Goal: Task Accomplishment & Management: Manage account settings

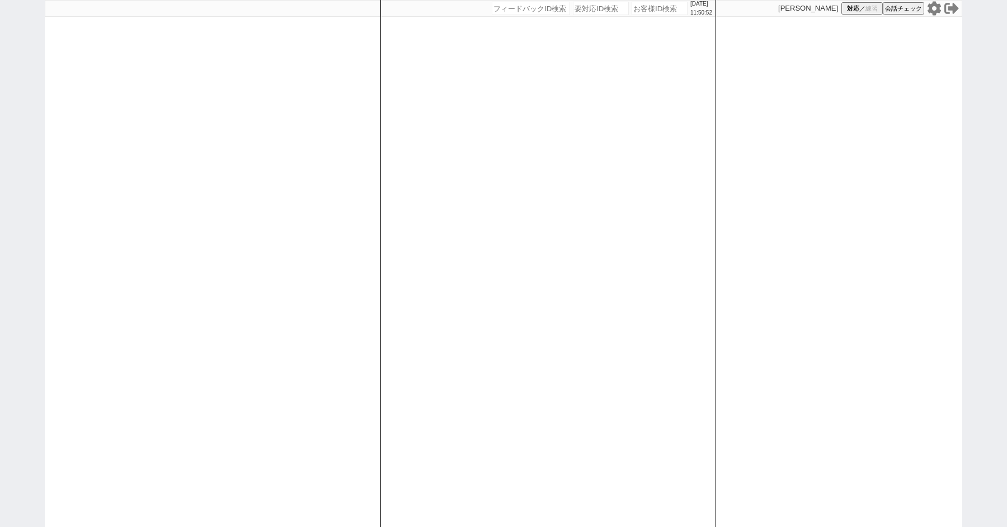
click at [931, 4] on icon at bounding box center [934, 8] width 15 height 15
click at [6, 139] on div "[DATE] 11:54:52 候補物件を追加してしてください 紹介した物件一覧 他社物件を追加する 空室確認ページに追加・削除 紹介した物件一覧 他社物件を…" at bounding box center [503, 263] width 1007 height 527
paste input "616003"
type input "616003"
select select "100"
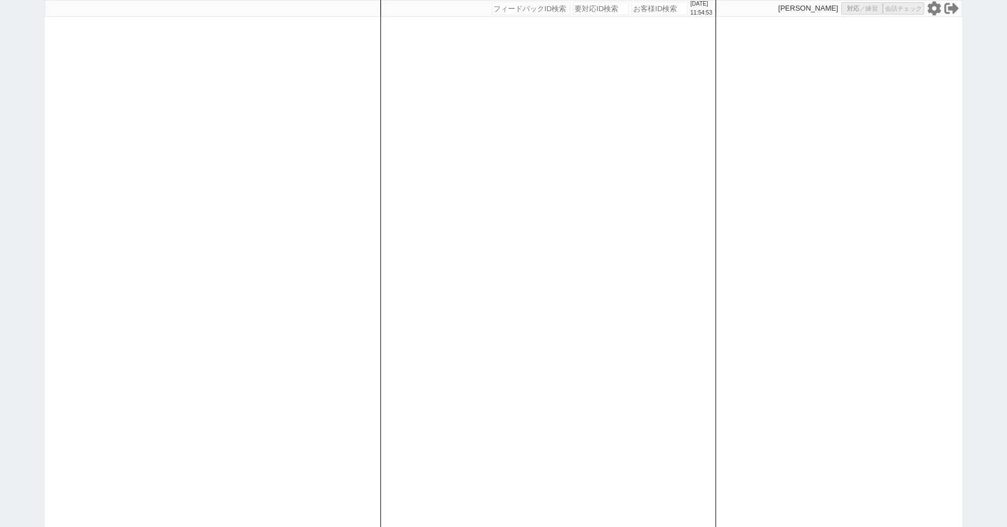
select select "1"
select select "6"
select select "2"
select select "5"
select select
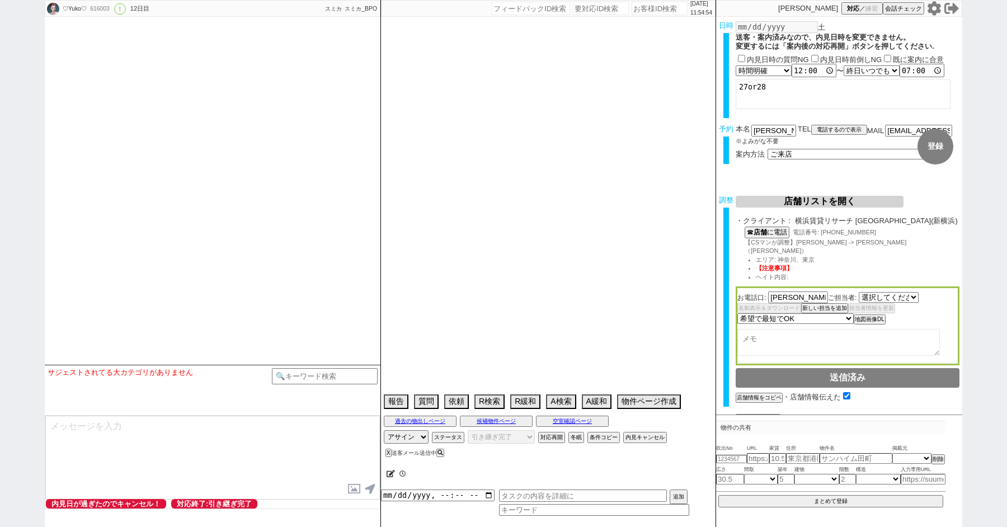
select select "2840"
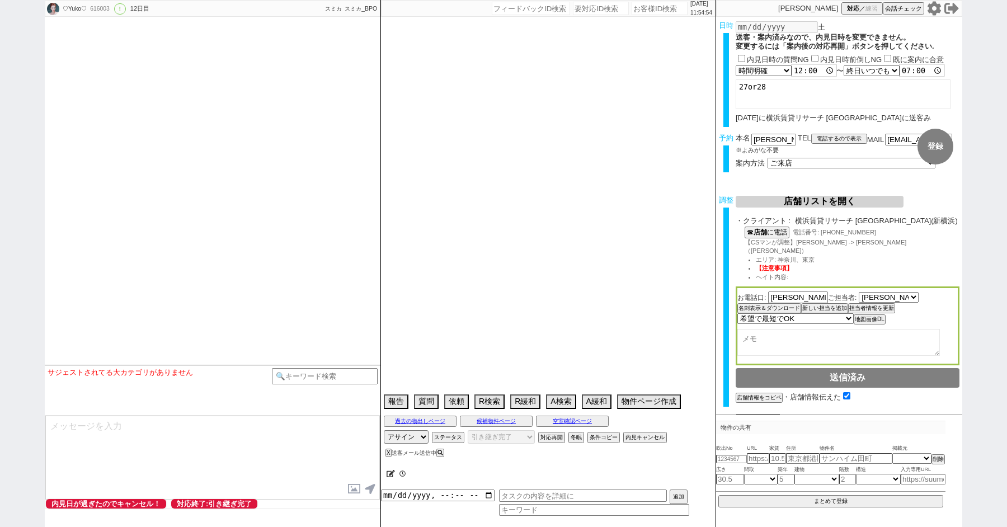
type textarea "＠＠＠課金になるか確認中案件9/28時点＠＠＠ @来店してもやりようがなければキャンセル可能で[PERSON_NAME]に相談済み案件 他社とも並行してやり取…"
select select "2025"
select select "11"
select select "36"
select select "1"
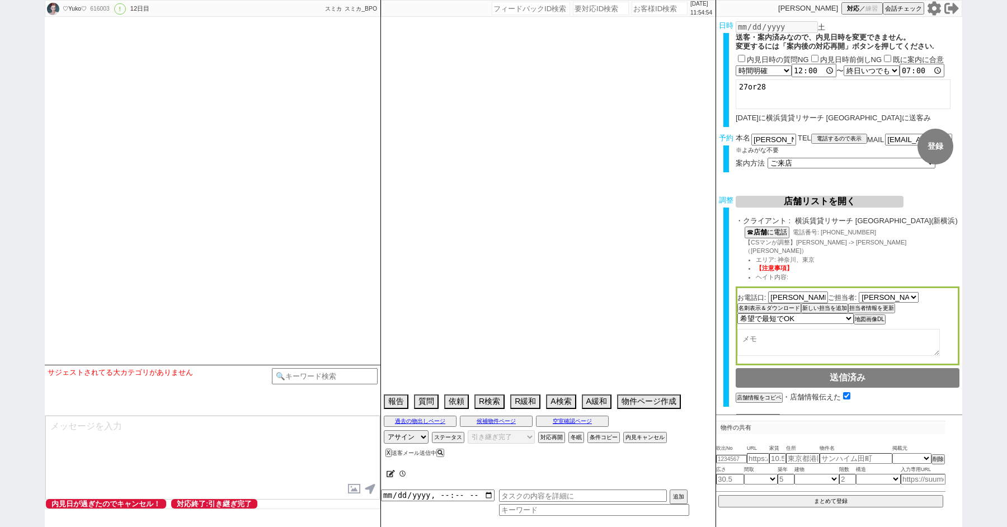
select select "17"
select select "559"
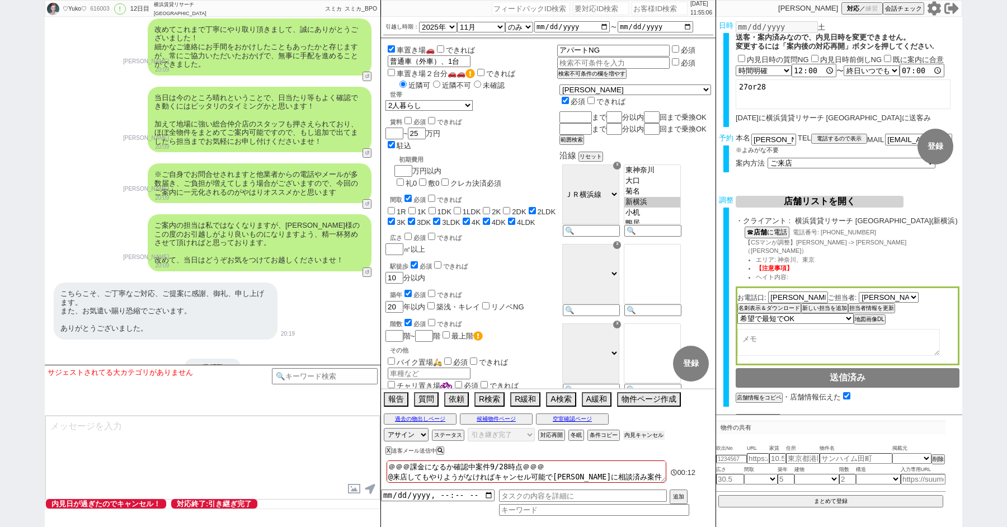
click at [641, 435] on button "内見キャンセル" at bounding box center [644, 435] width 41 height 9
radio input "true"
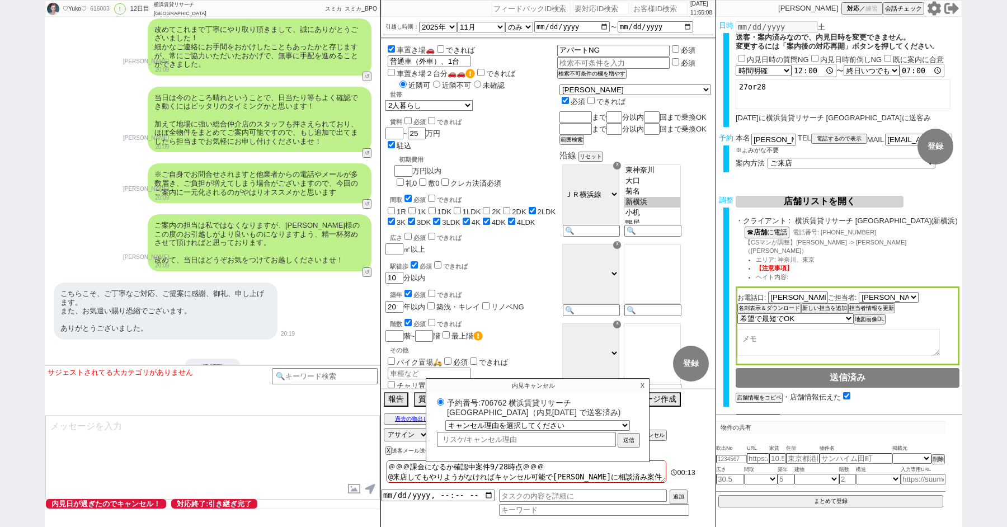
click at [96, 8] on div "616003" at bounding box center [99, 8] width 25 height 9
copy div "616003"
click at [0, 151] on div "♡Yuko♡ 616003 ! 0 12日目 横浜賃貸リサーチ 新横浜店 冬眠中 自社客 スミカ スミカ_BPO チャット全表示 [DATE] ようこそLIN…" at bounding box center [503, 263] width 1007 height 527
paste input "609503"
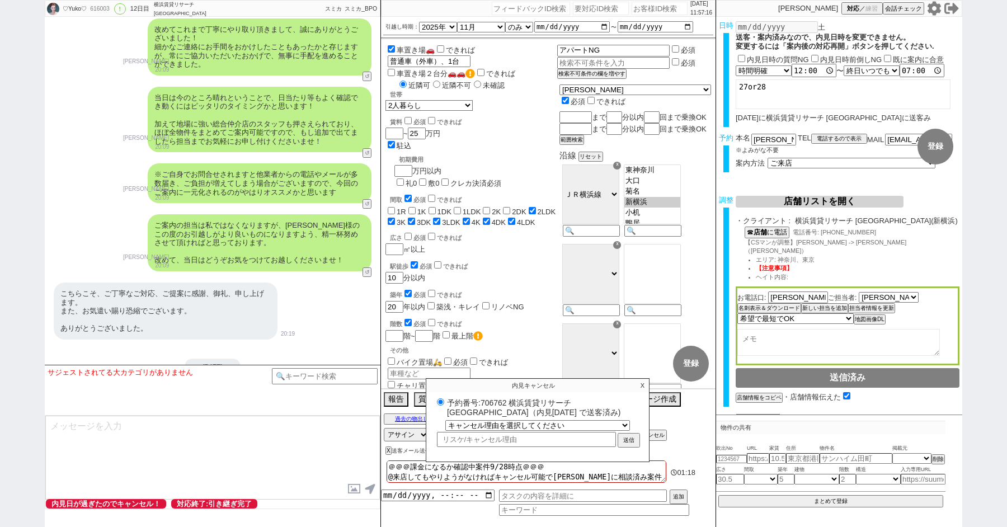
type input "609503"
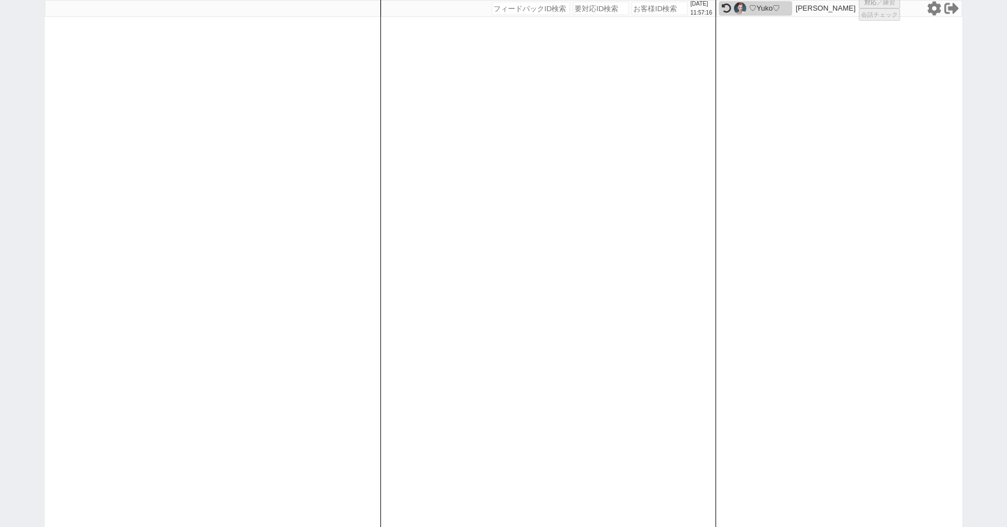
select select "100"
select select "1"
select select "5"
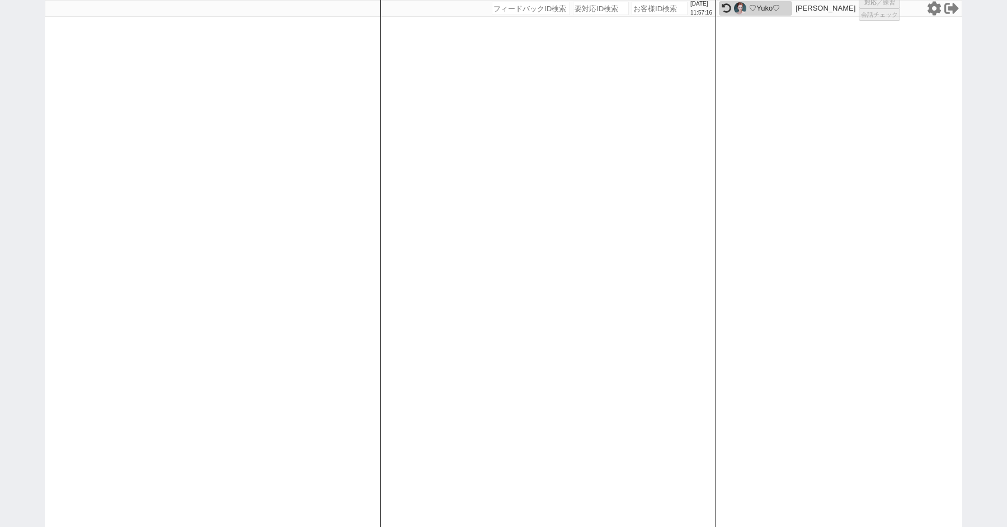
select select "9"
select select
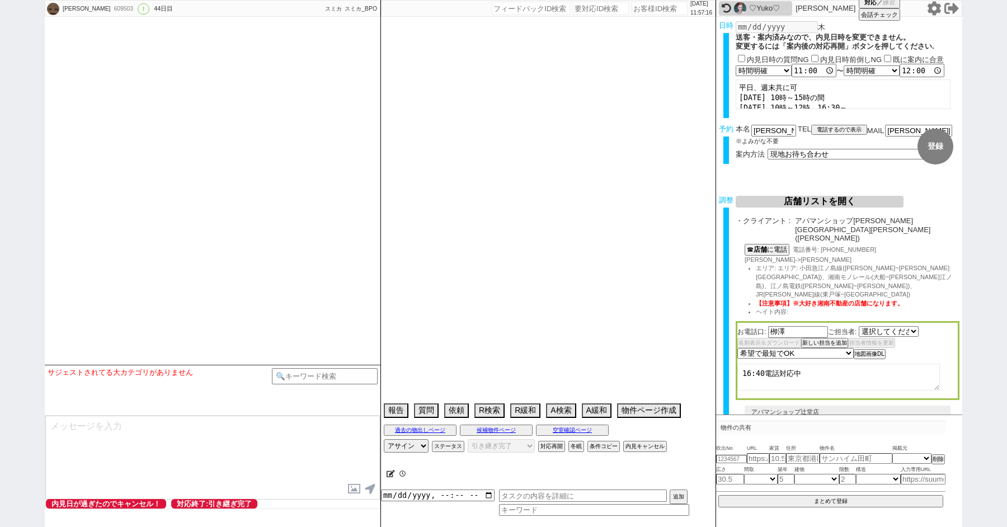
select select "2801"
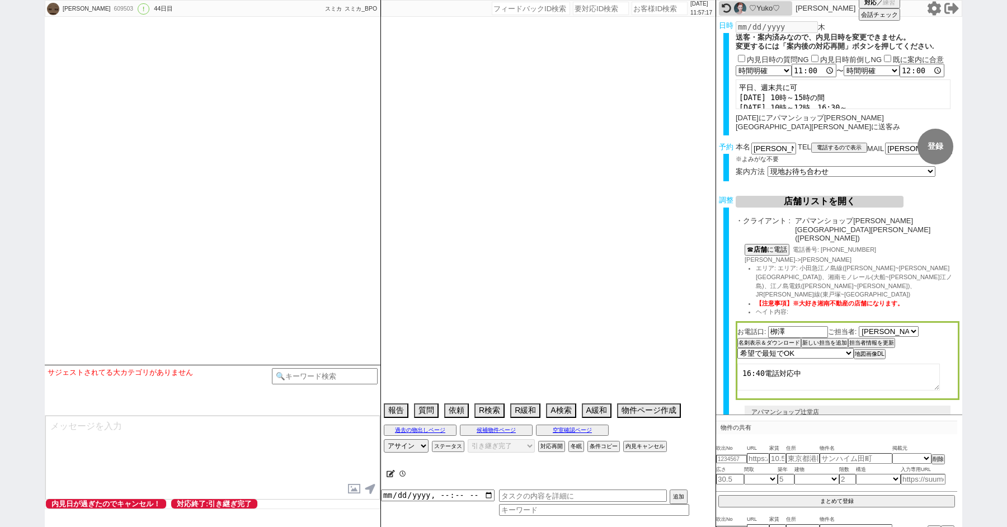
type textarea "[GEOGRAPHIC_DATA]戸建、東急リバブルで内見予定→見送り"
select select "15"
select select "7"
select select "14"
select select "91"
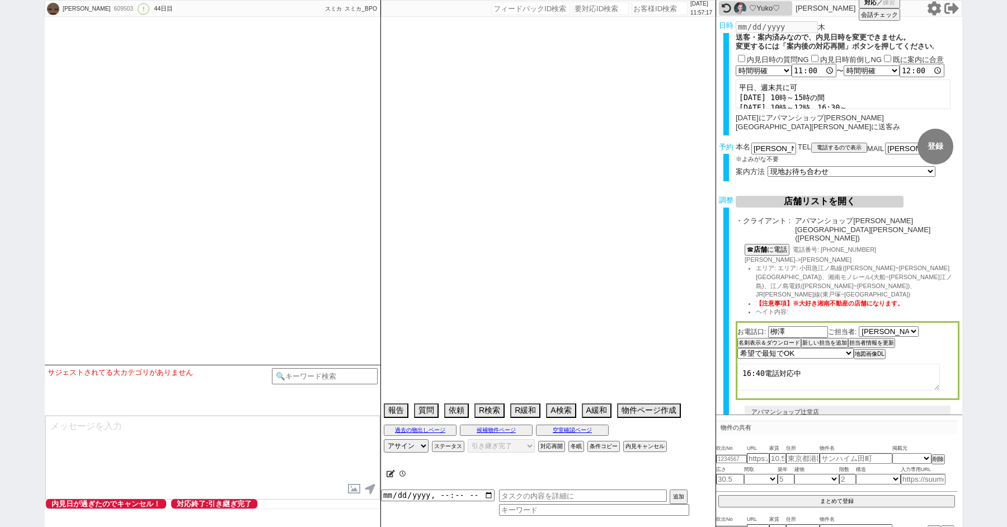
select select "2532"
select select "84"
select select "2294"
select select "90"
select select "2499"
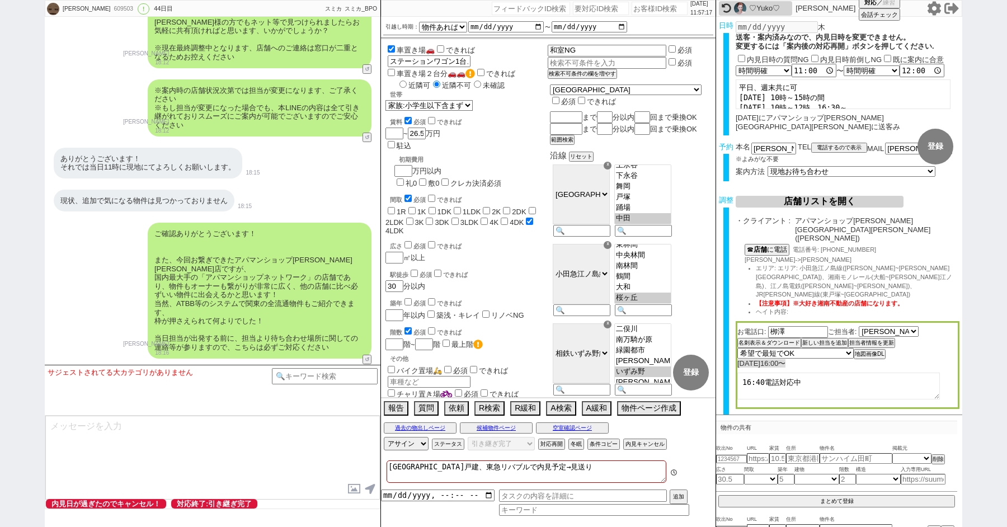
scroll to position [2, 0]
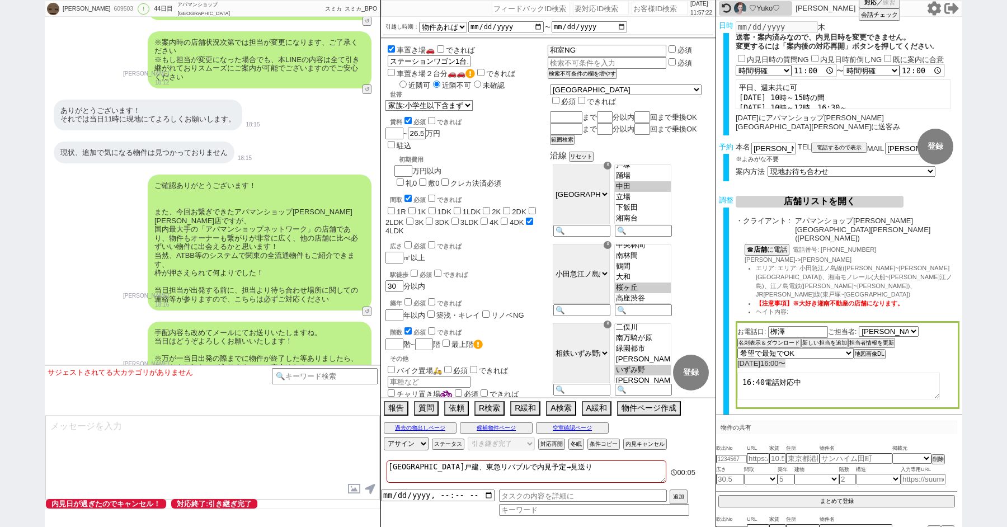
click at [936, 10] on icon at bounding box center [934, 8] width 15 height 15
click at [0, 174] on div "[PERSON_NAME] 609503 ! 0 44日目 アパマンショップ湘南台店 冬眠中 自社客 スミカ スミカ_BPO チャット全表示 [DATE] 新…" at bounding box center [503, 263] width 1007 height 527
paste input "616634"
type input "616634"
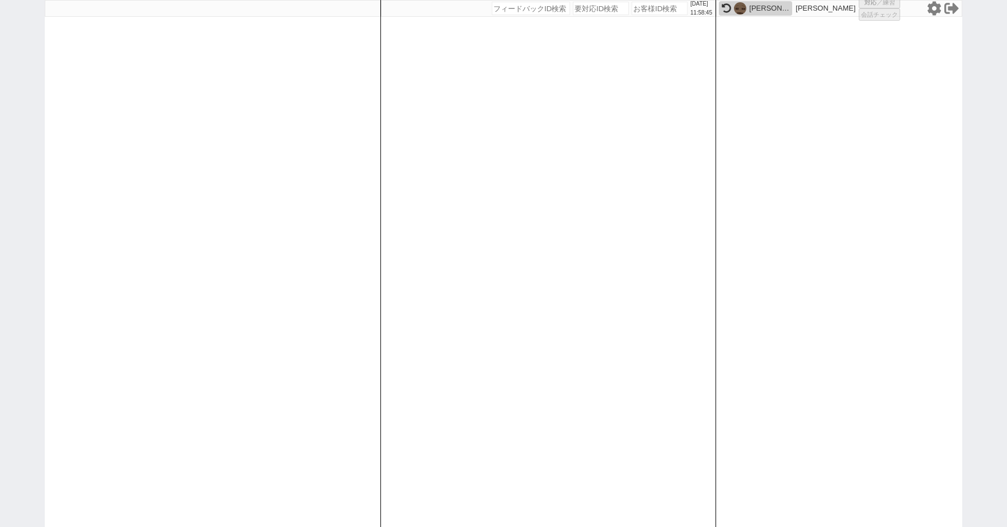
select select "100"
select select "1"
select select "2"
select select "5"
select select
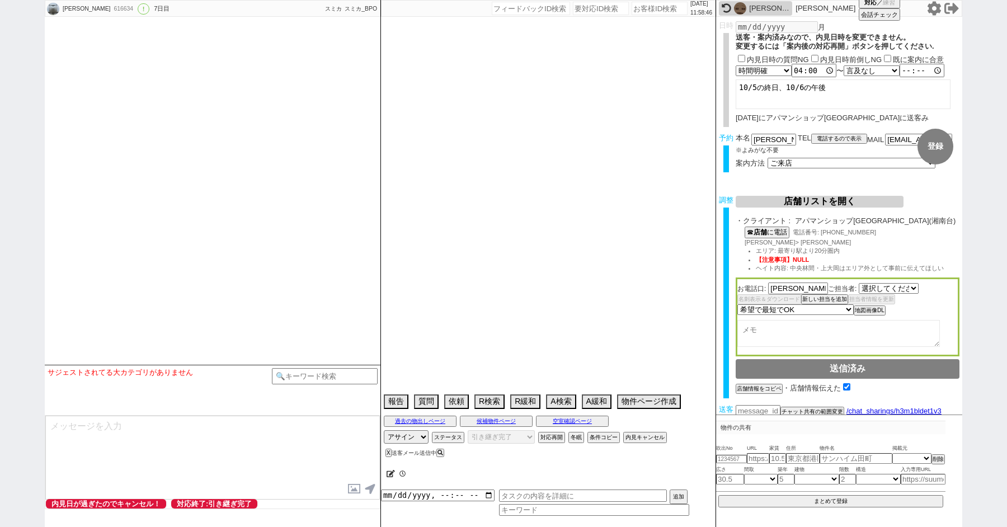
select select "2833"
type textarea "他社なし"
select select "2025"
select select "12"
select select "37"
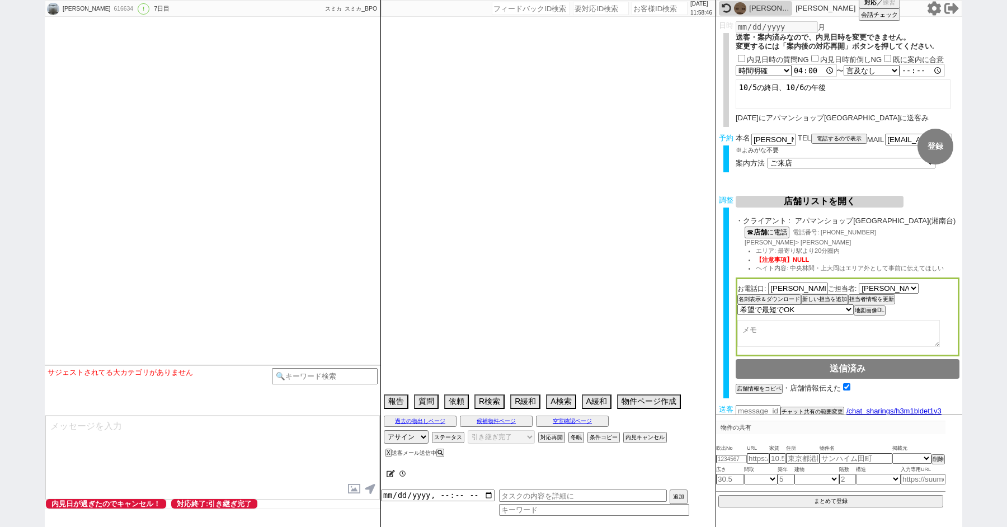
select select "1"
select select "14"
select select "84"
select select "2295"
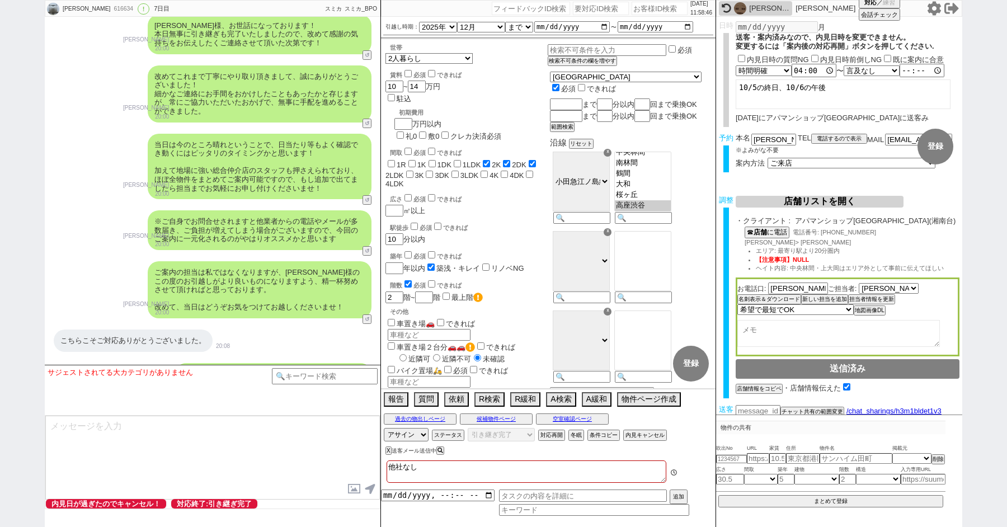
scroll to position [38, 0]
click at [634, 437] on button "内見キャンセル" at bounding box center [644, 435] width 41 height 9
radio input "true"
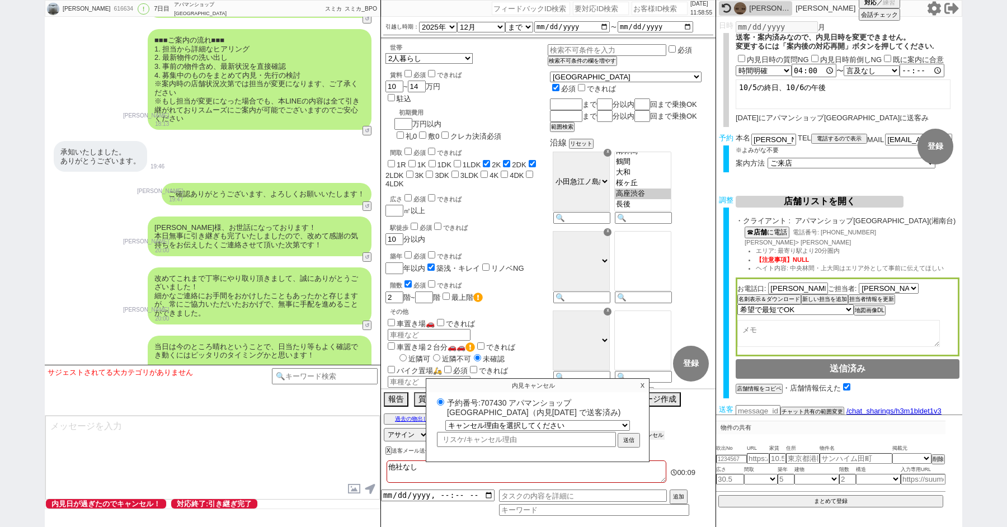
scroll to position [5135, 0]
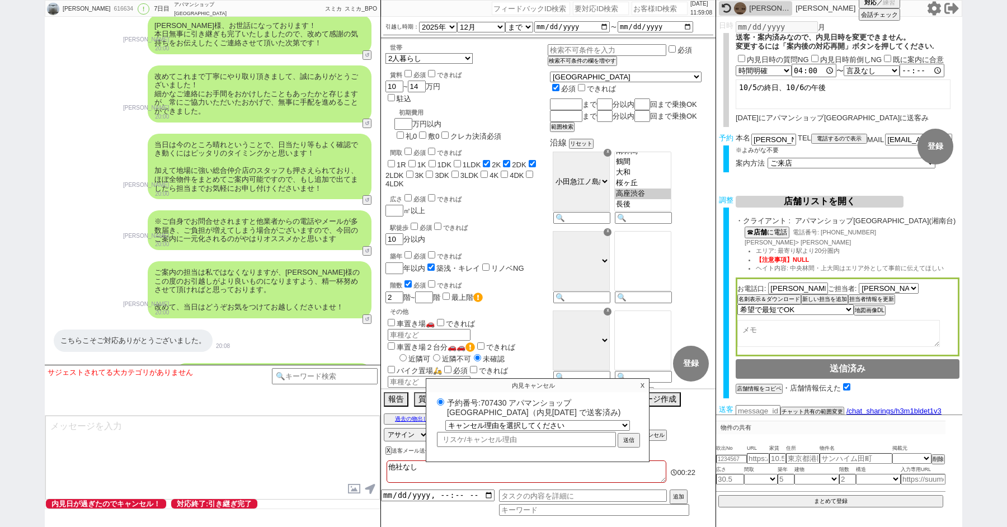
click at [640, 385] on p "X" at bounding box center [642, 385] width 13 height 13
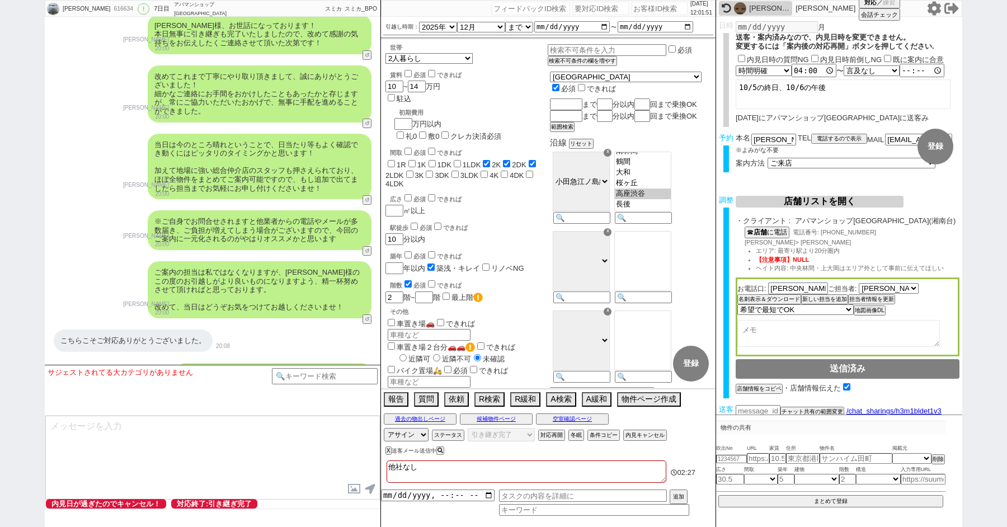
paste input "334891"
type input "334891"
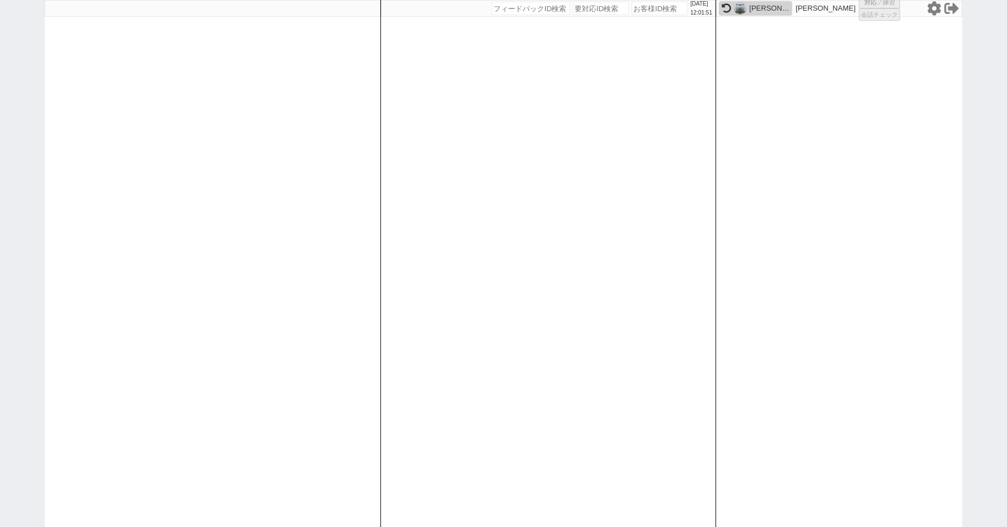
select select "100"
select select "1"
select select "2"
select select "5"
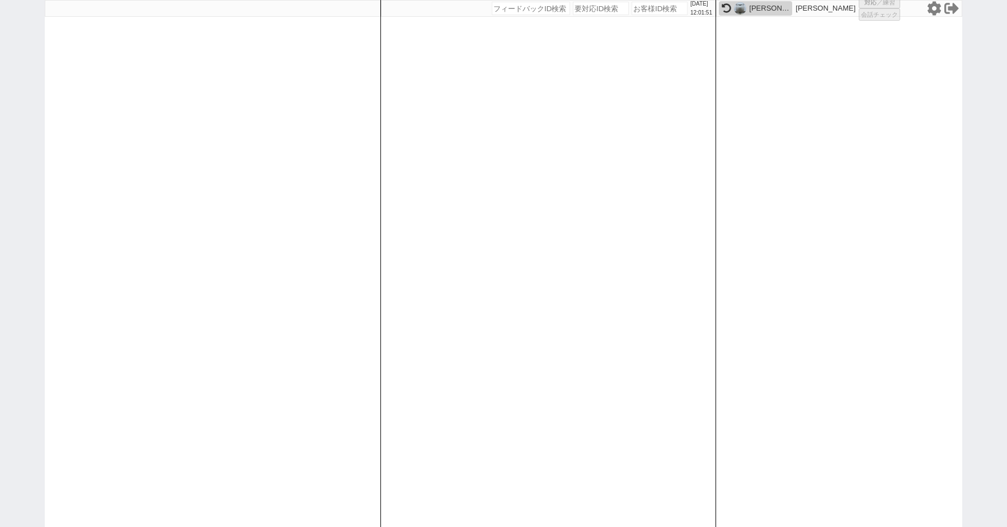
select select
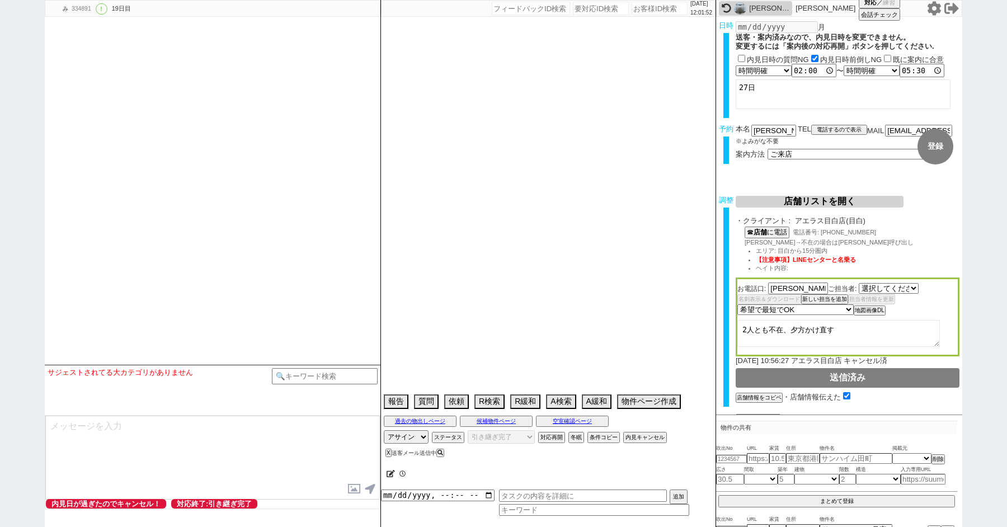
select select "[DATE]"
select select "2025"
select select "10"
select select "35"
select select "0"
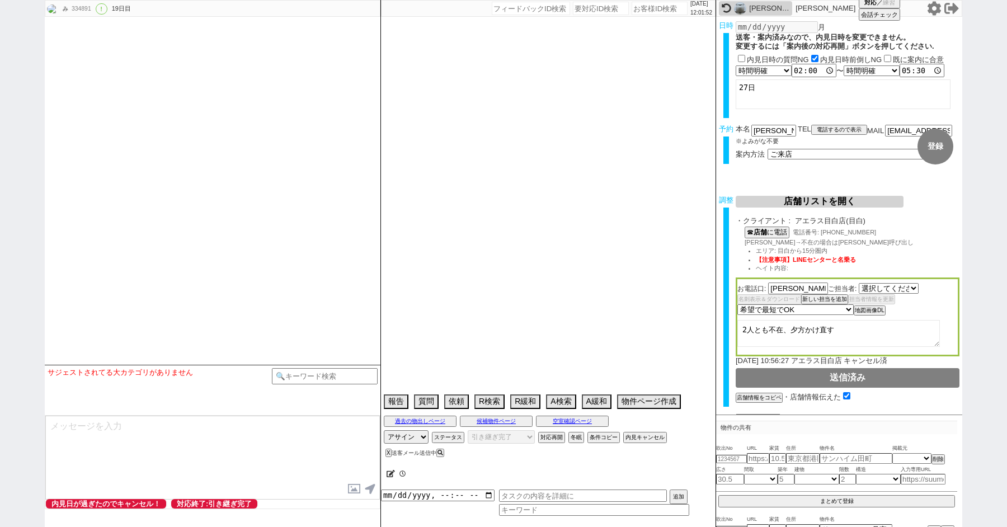
select select "14"
select select "16"
select select "19"
select select "20"
select select "65"
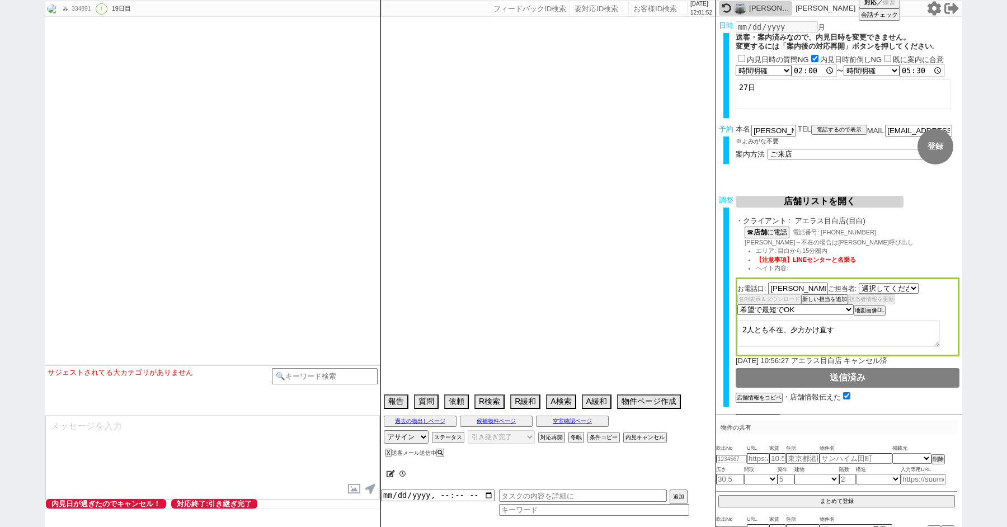
select select "[DATE]"
select select "35"
select select "[DATE]"
select select "36"
select select "[DATE]"
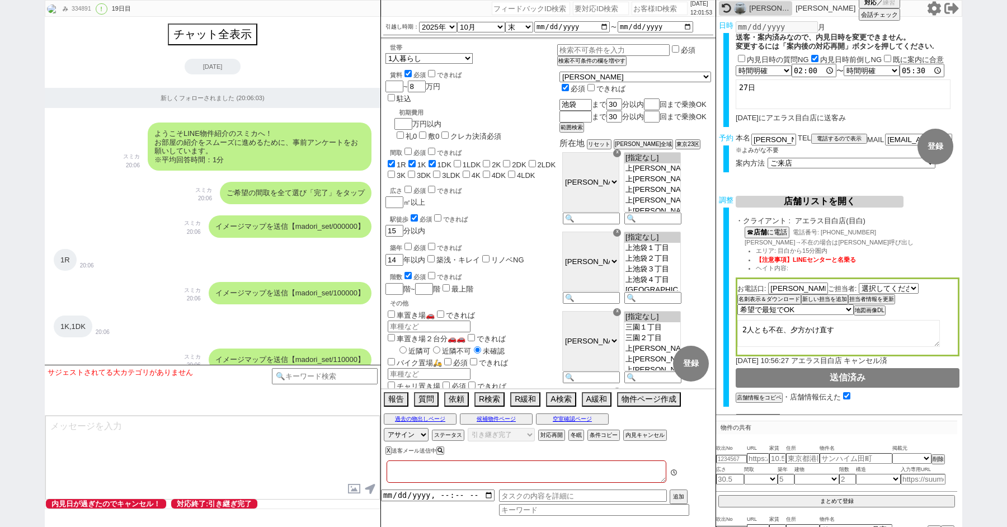
type textarea "短期→違約金発生OK（[DATE]の発言） 調整後キャンセルあり（寝坊）"
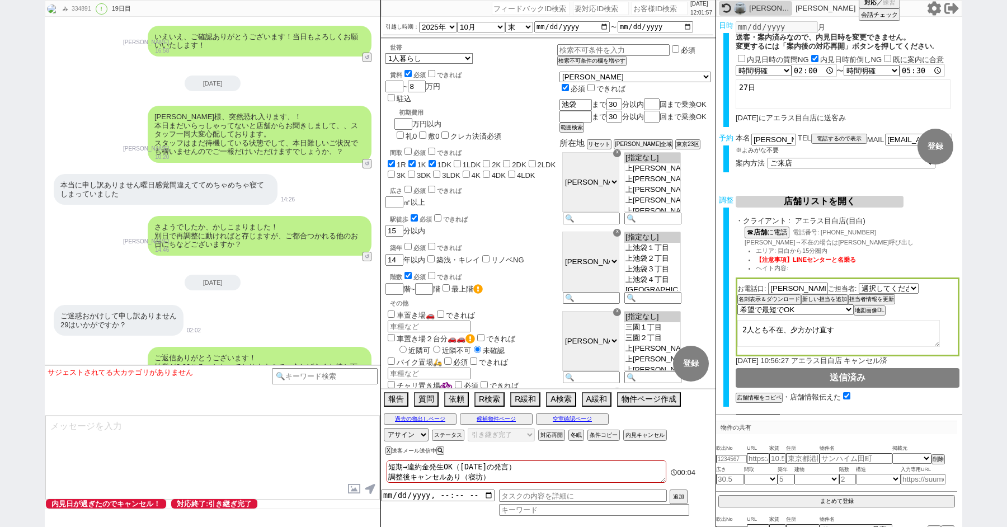
scroll to position [12182, 0]
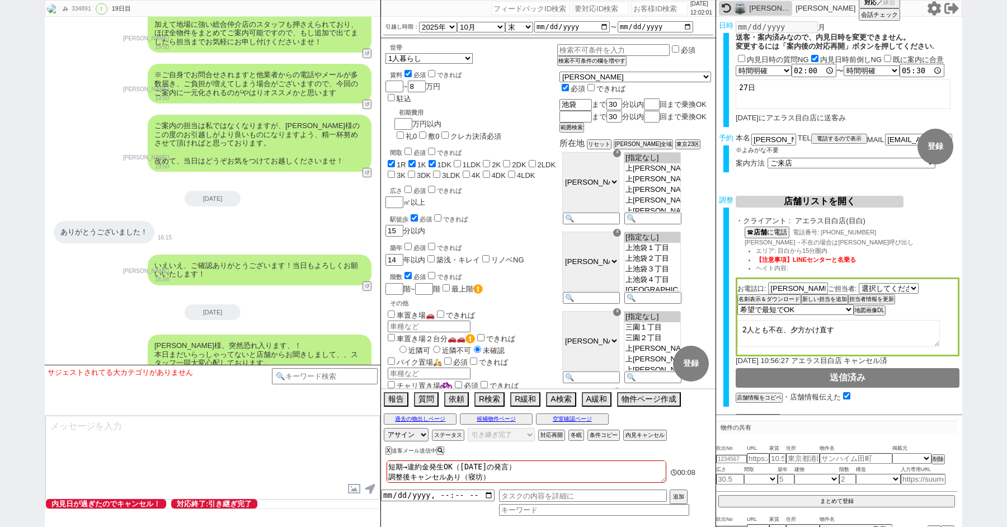
paste input "614250"
type input "614250"
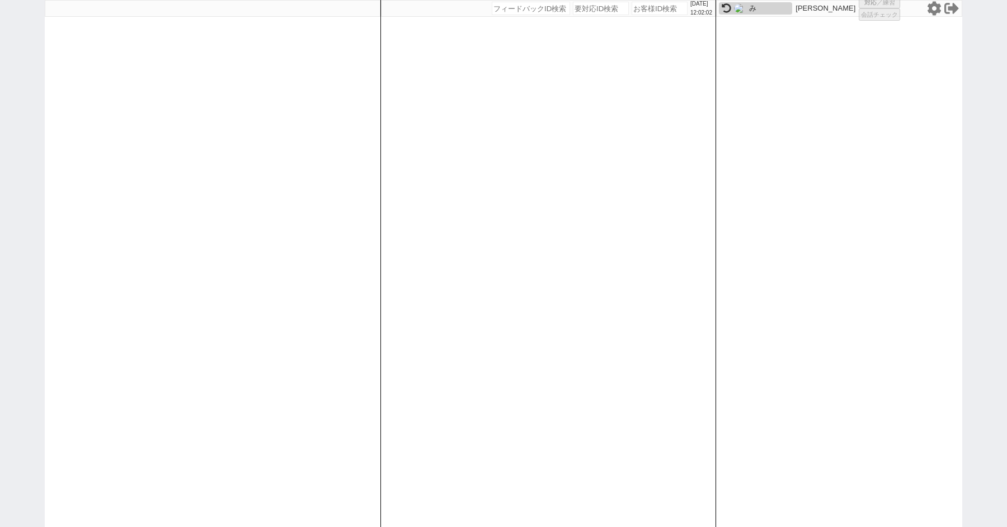
select select "100"
select select "1"
select select "6"
select select "2"
select select "6"
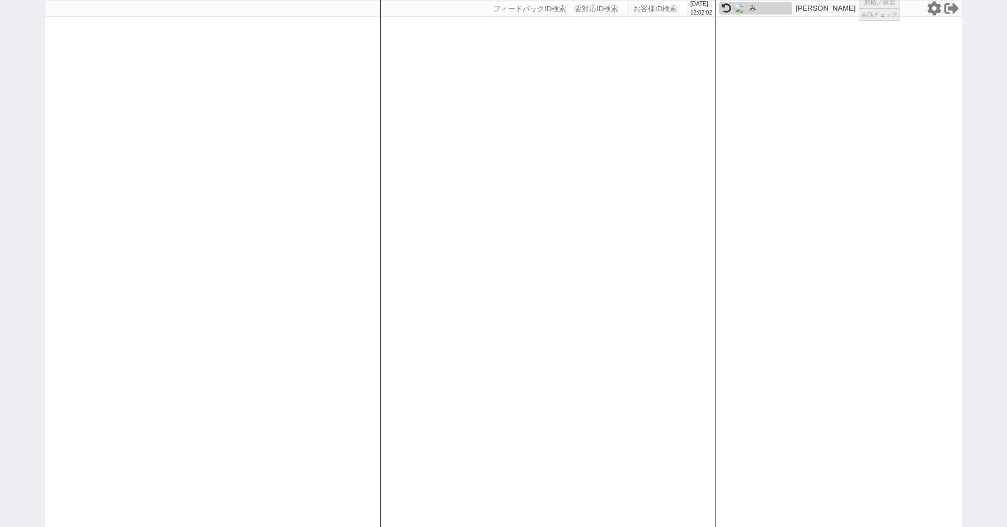
select select "8"
select select "9"
select select
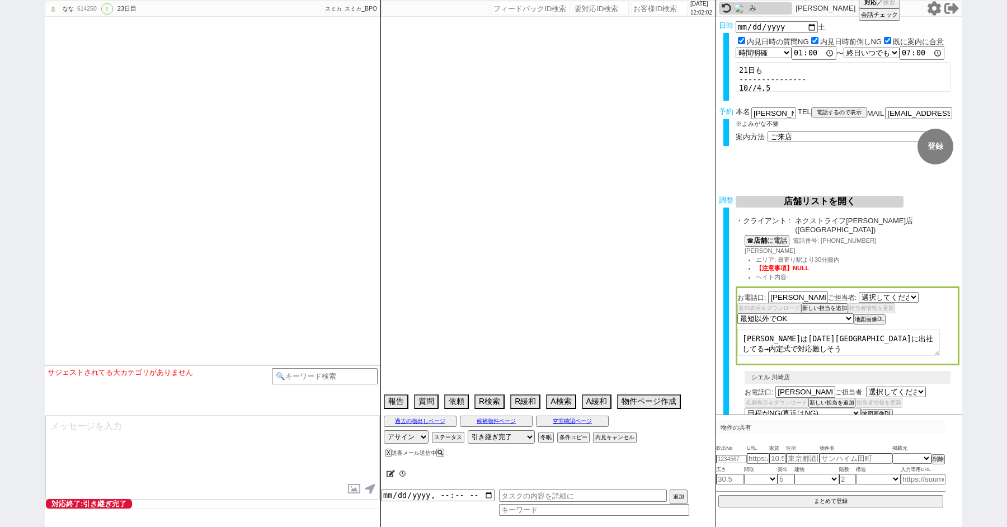
select select "2336"
select select "2458"
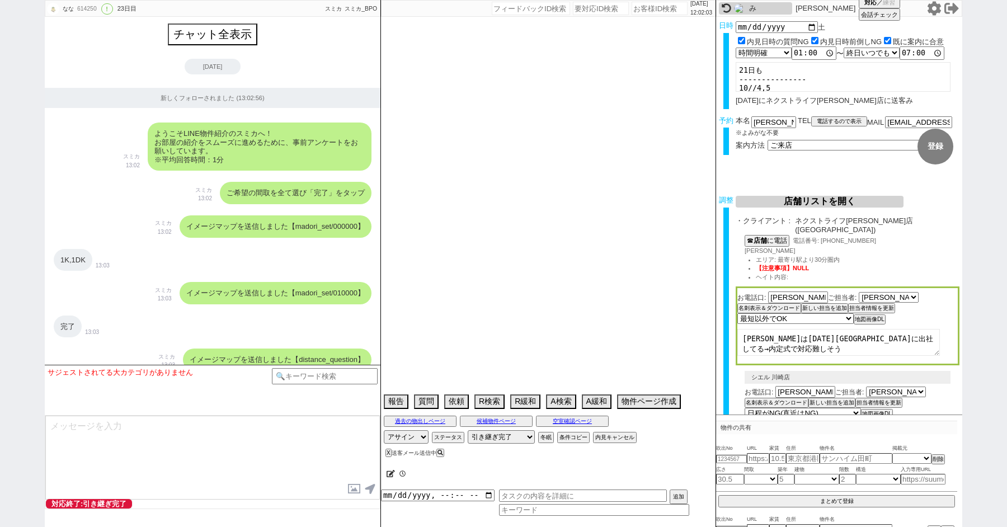
scroll to position [14849, 0]
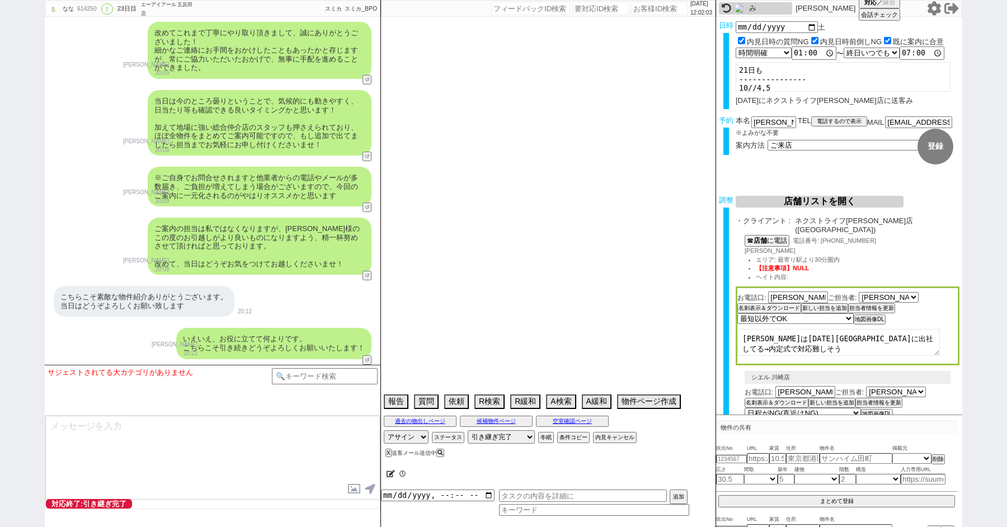
type textarea "12日から一週間出張とのこと＠＠[GEOGRAPHIC_DATA]の情報消した＠＠ 調整後キャンセルあり：体調不良、他社なし"
select select "2025"
select select "10"
select select "37"
select select "0"
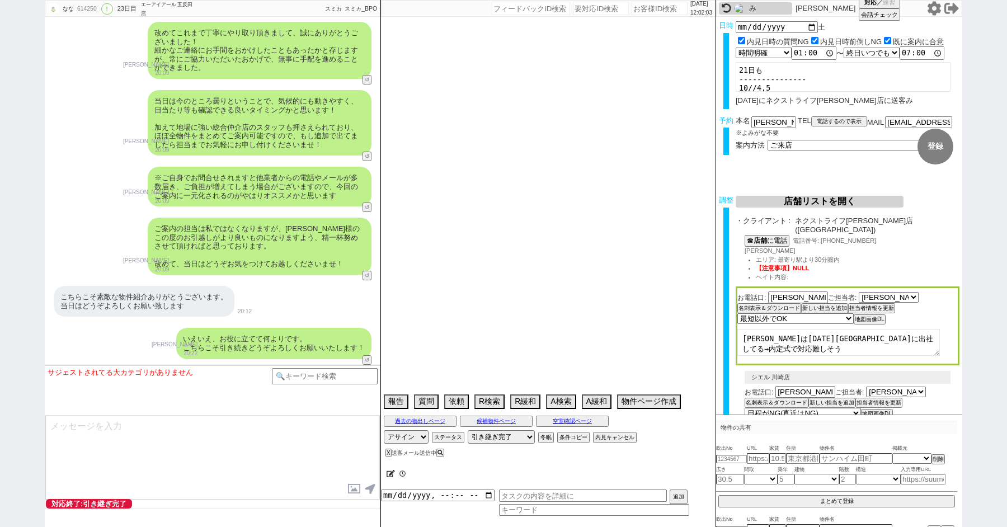
select select "14"
select select "23"
select select "737"
select select "15"
select select "13"
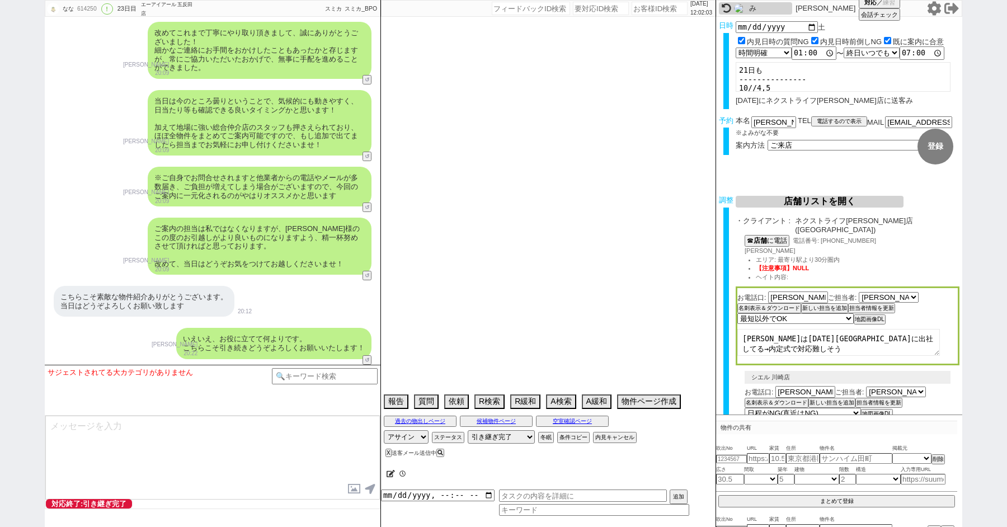
select select "57"
select select "91"
select select "2511"
select select "81"
select select "56"
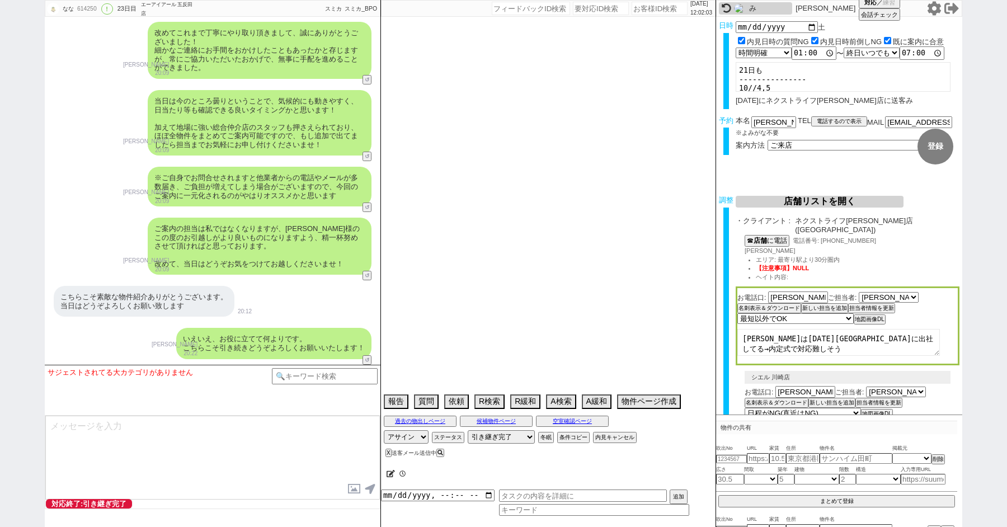
select select "52"
select select "9"
select select "336"
select select "89"
select select "86"
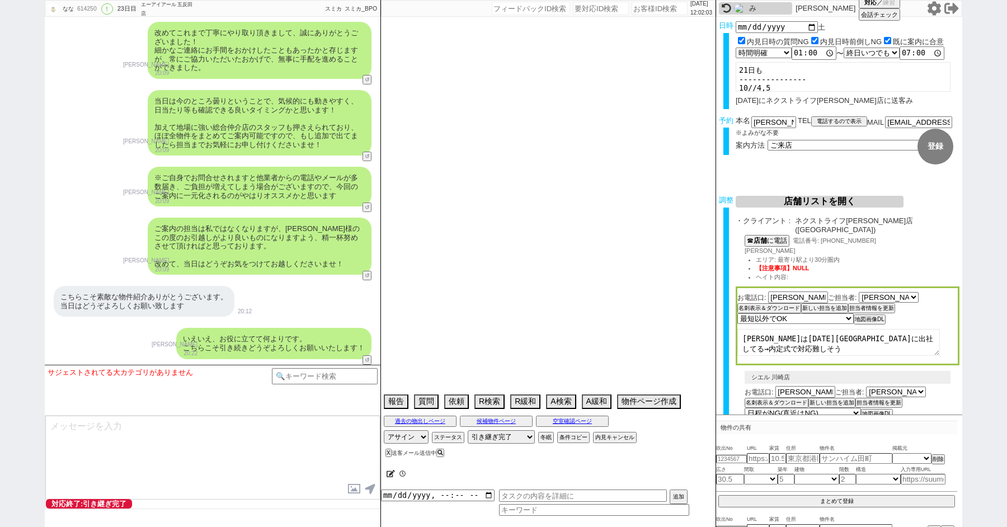
select select "93"
select select "17"
select select "53"
select select "19"
select select "48"
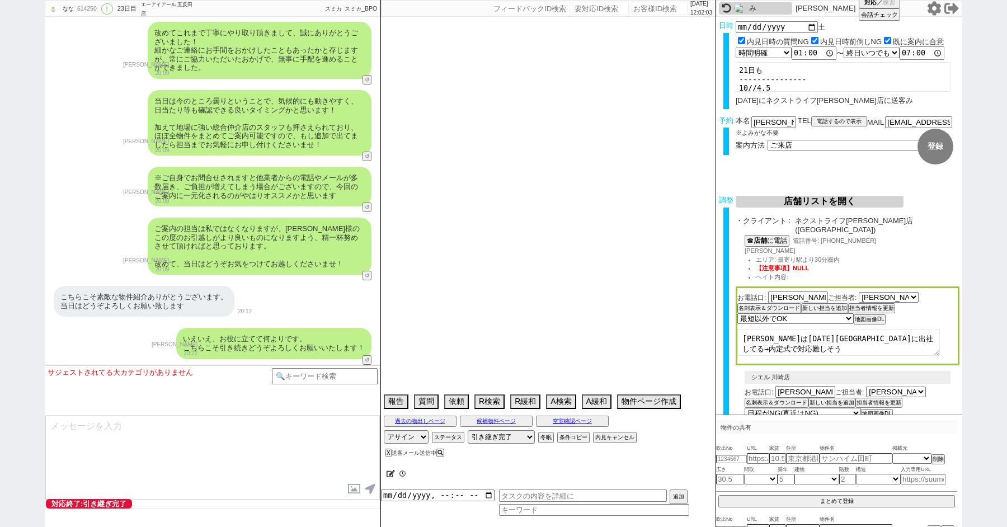
select select "1244"
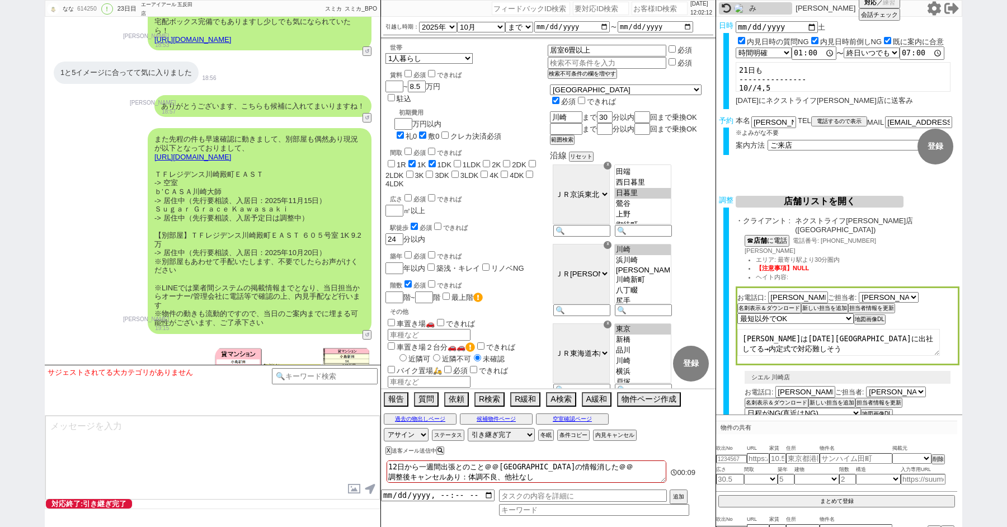
scroll to position [8530, 0]
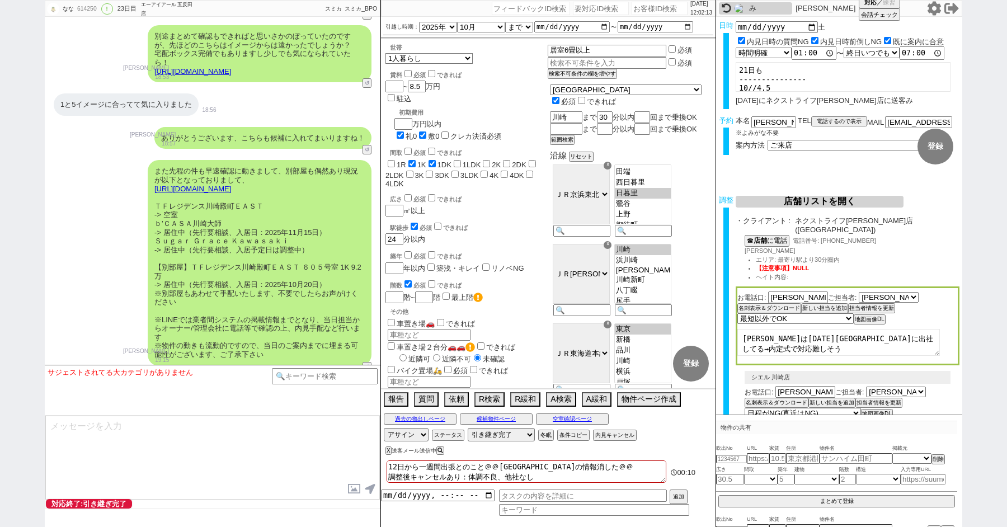
paste input "613183"
type input "613183"
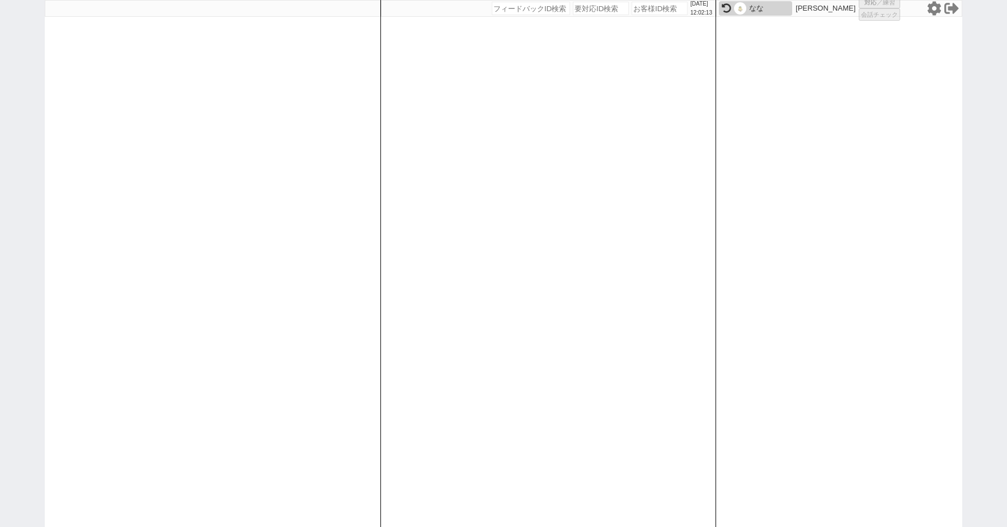
select select "100"
select select "2"
select select "5"
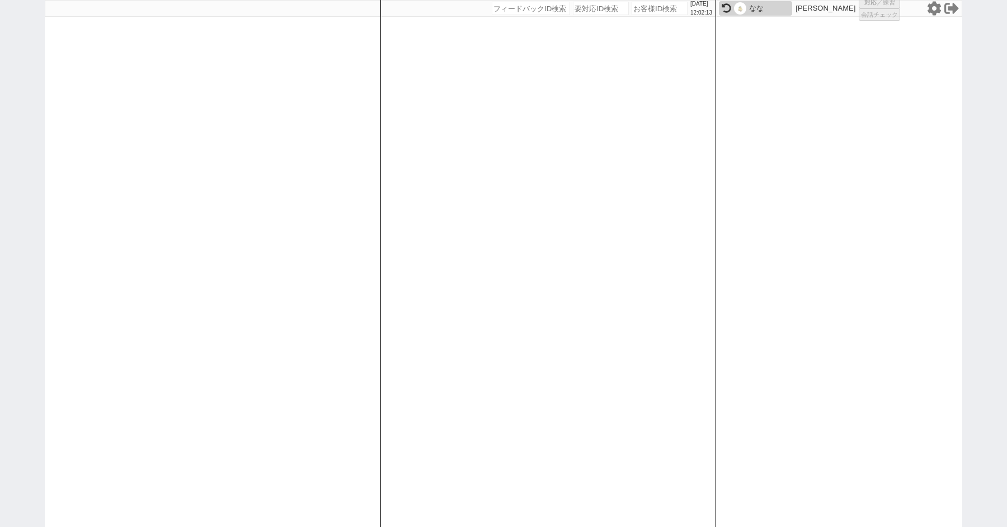
select select
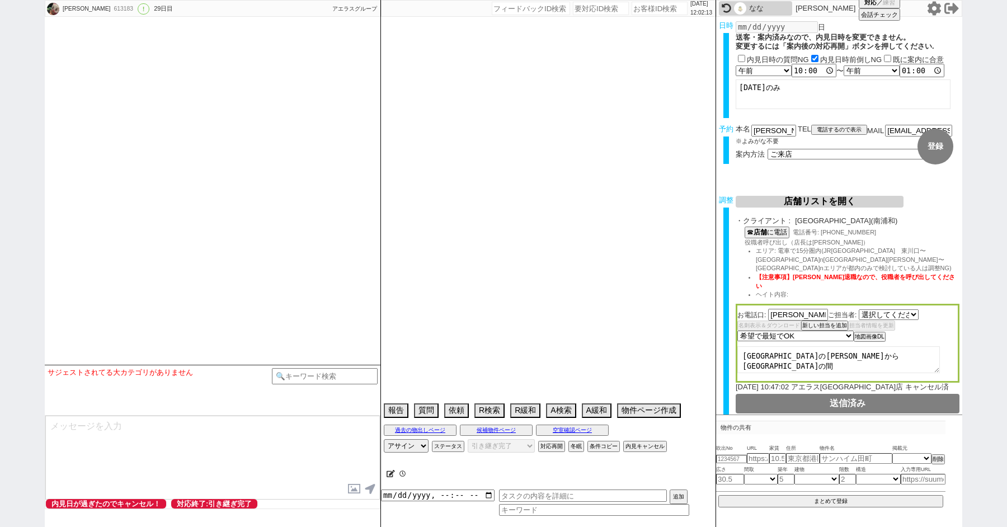
select select "[DATE]"
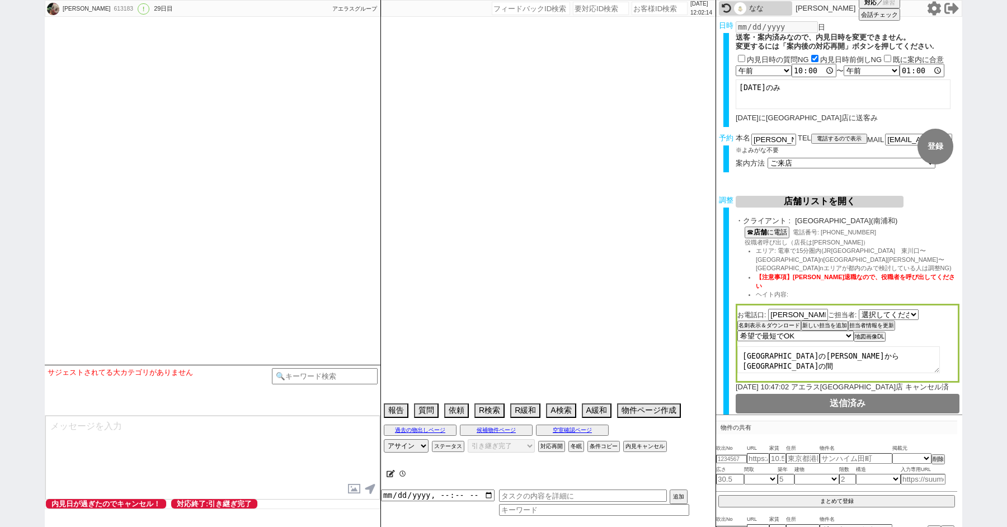
type textarea "14日 10:25出ない 調整後キャンセルあり：連絡なしで普通に行かなかった 調整報告のテンプレがヒットせず記述対応"
select select "13"
select select "1"
select select "16"
select select "540"
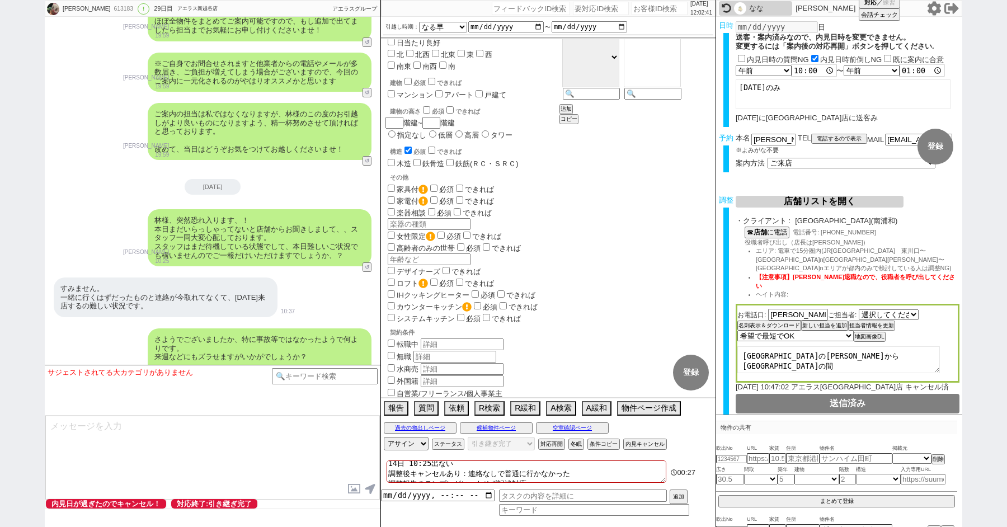
scroll to position [6848, 0]
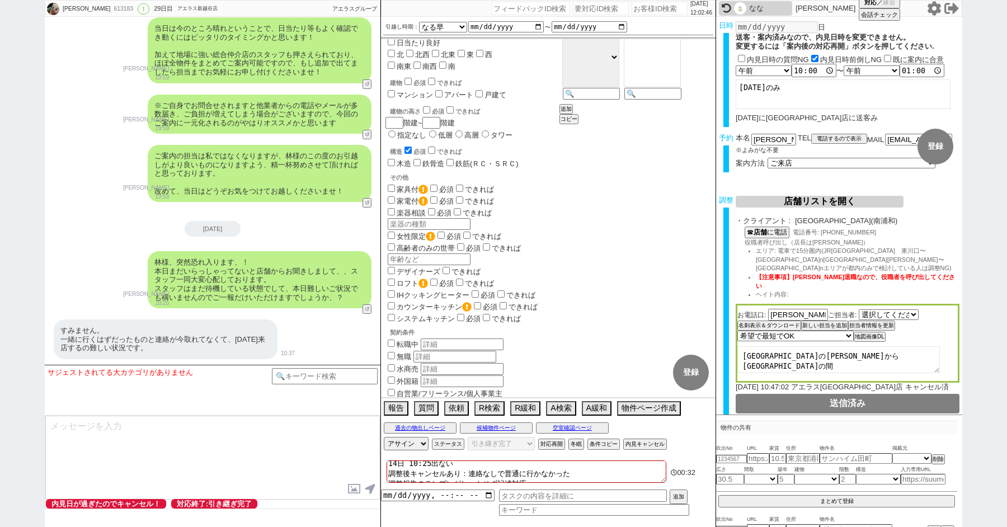
paste input "604813"
type input "604813"
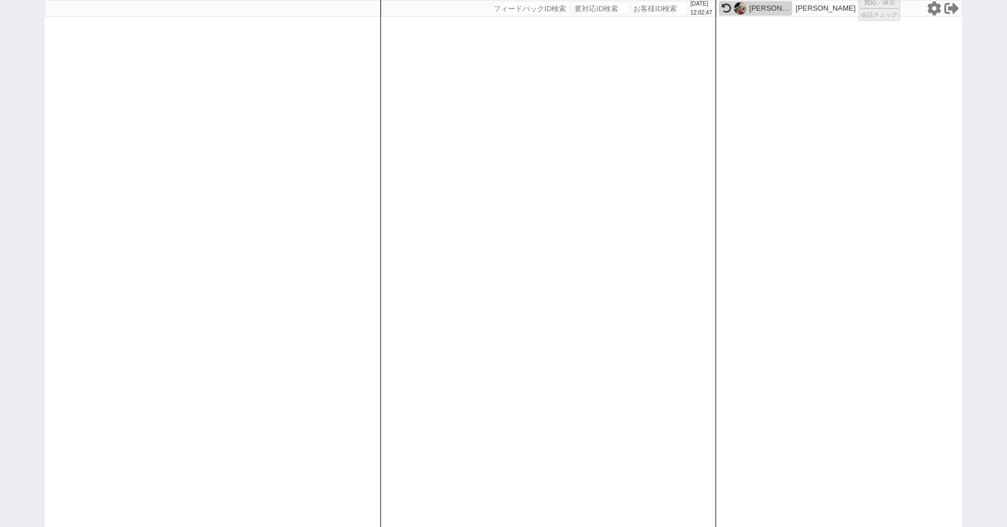
select select "100"
select select "1"
select select "2"
select select "5"
select select
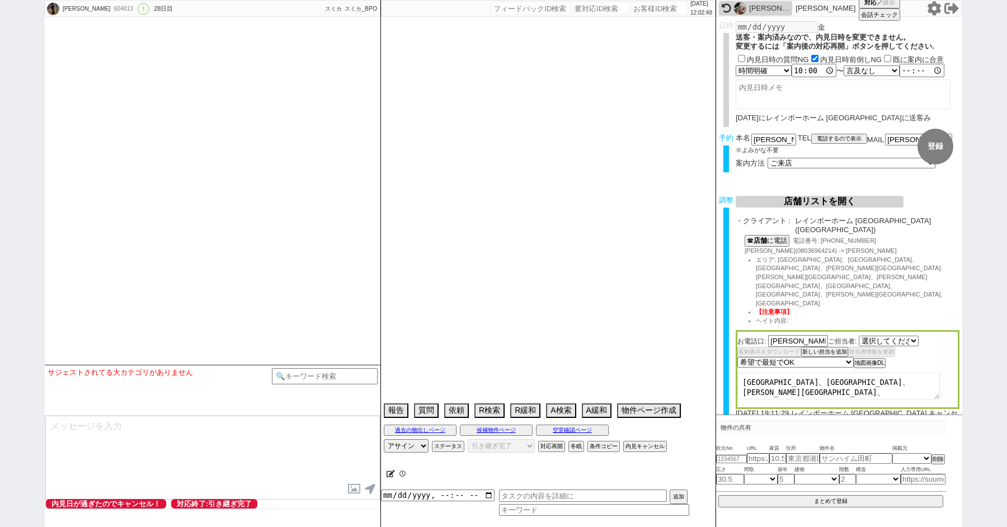
select select "2616"
type textarea "@@@@@@@@@@@店舗から13日10:00来店変更希望が本人からあった連絡あり。店舗は問題ないのでそのまま[DATE] 10:00来店で着地中 他社なし …"
select select "2025"
select select "10"
select select "36"
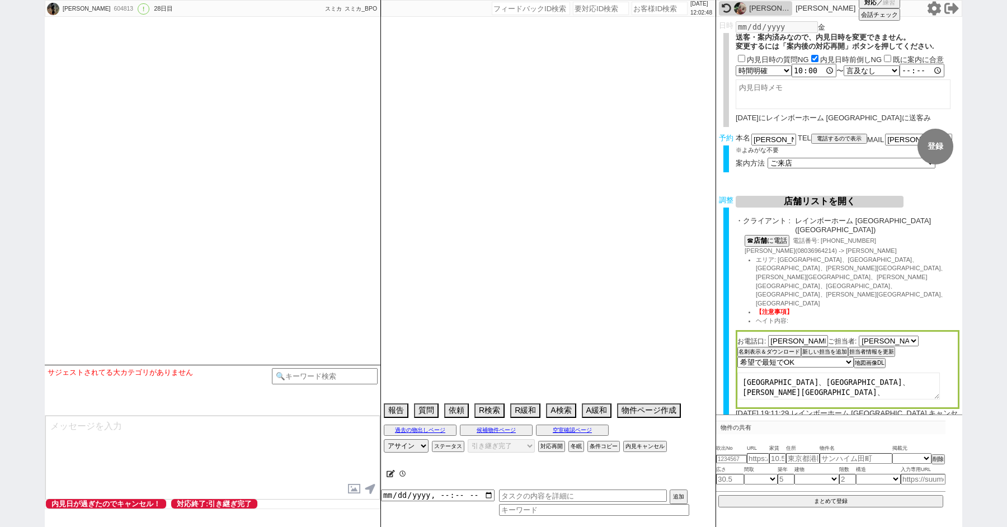
select select "0"
select select "6"
select select "7"
select select "8"
select select "18"
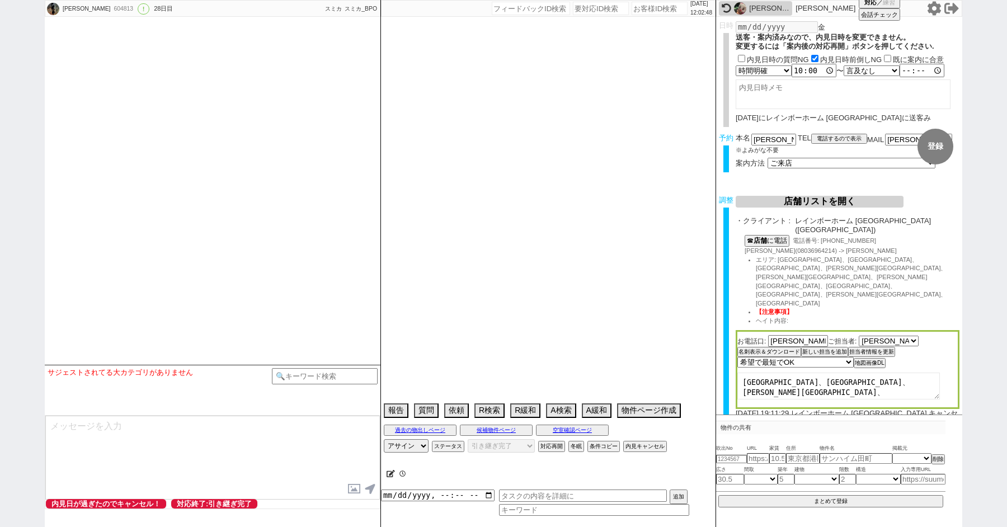
select select "21"
select select "22"
select select "23"
select select "29"
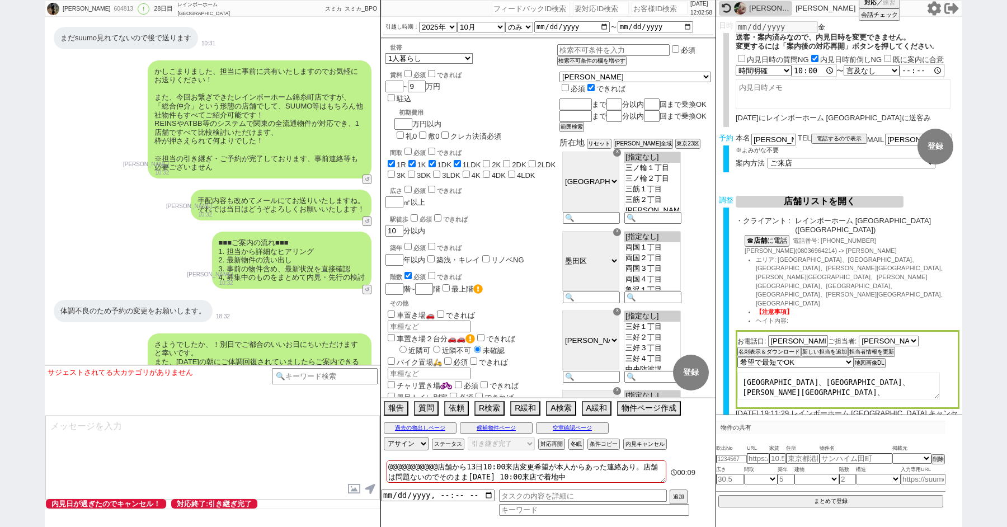
scroll to position [6109, 0]
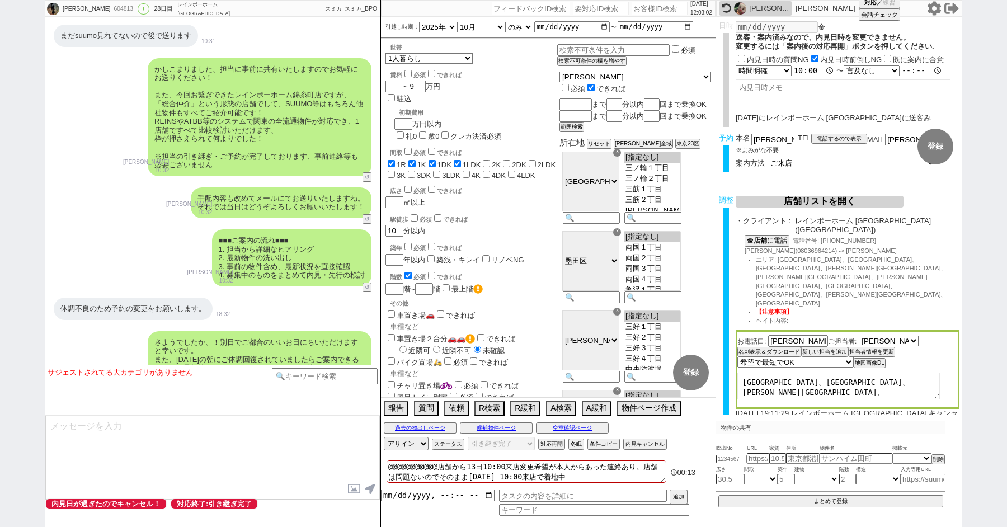
paste input "611456"
type input "611456"
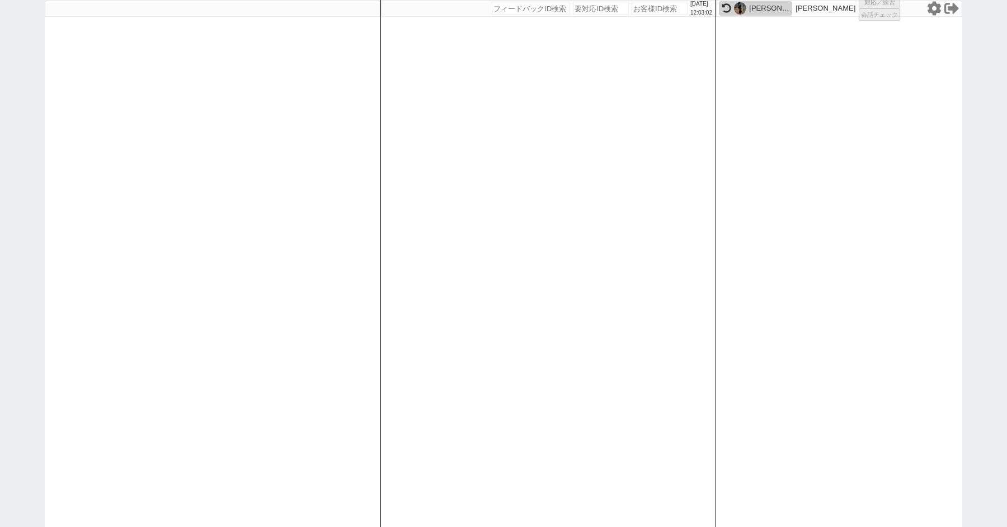
select select "100"
select select "2"
select select "5"
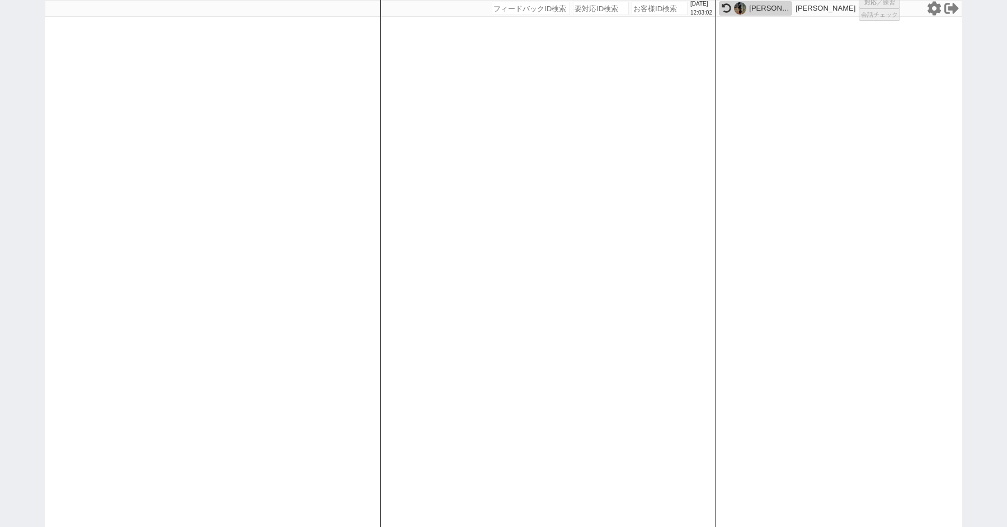
select select "8"
select select
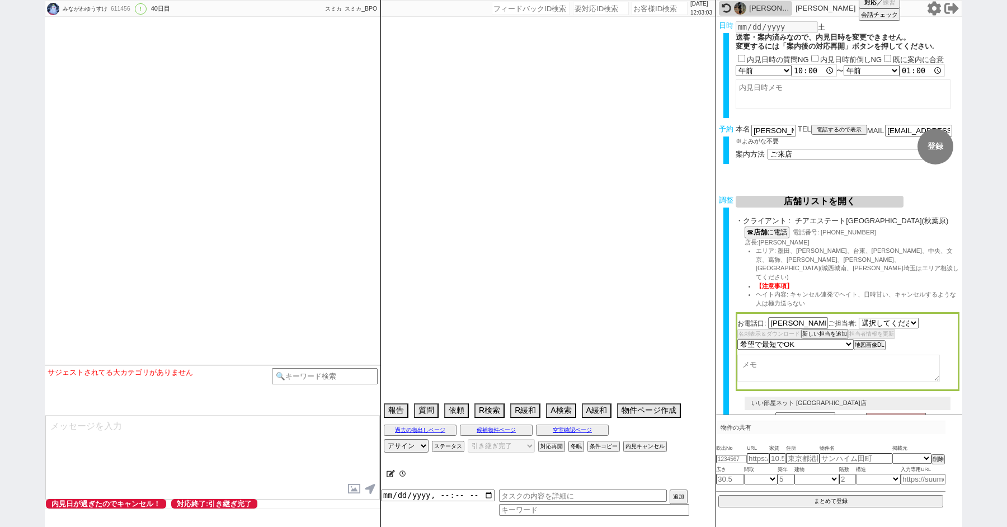
select select "[DATE]"
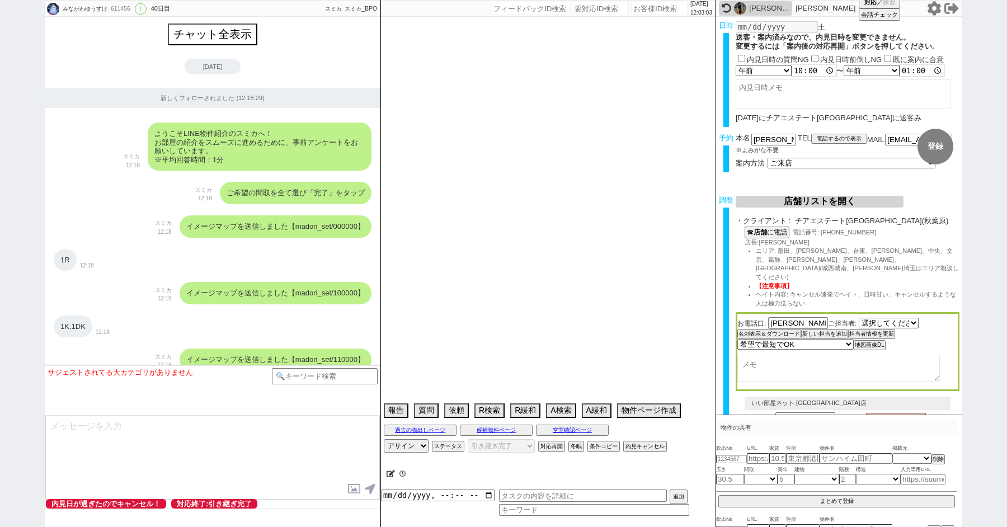
scroll to position [8926, 0]
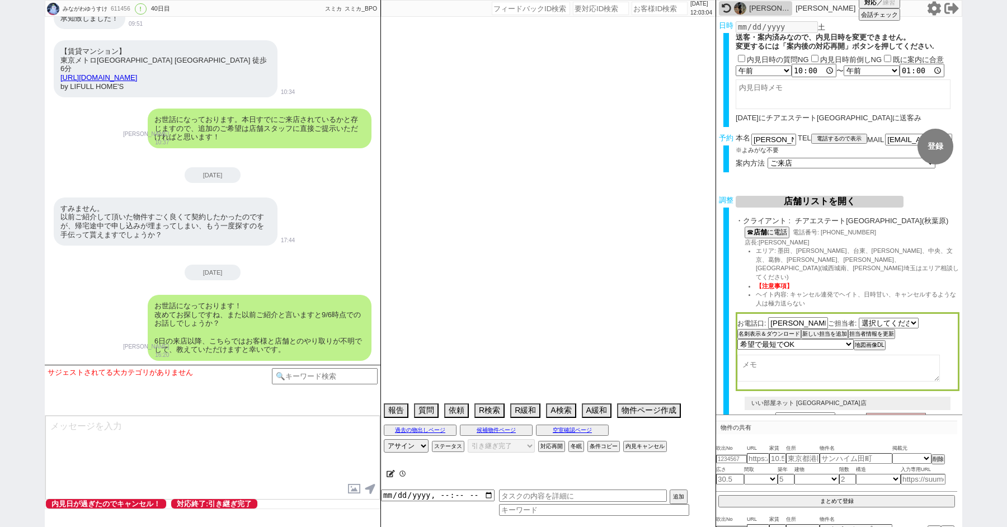
type textarea "@リヴシティ綾瀬ＷＥＳＴ5階の部屋ありなのでそれも伝えて電話で盛り上げる 新ID：617233アエラスで対応中"
select select "15"
select select "0"
select select "813"
select select "23"
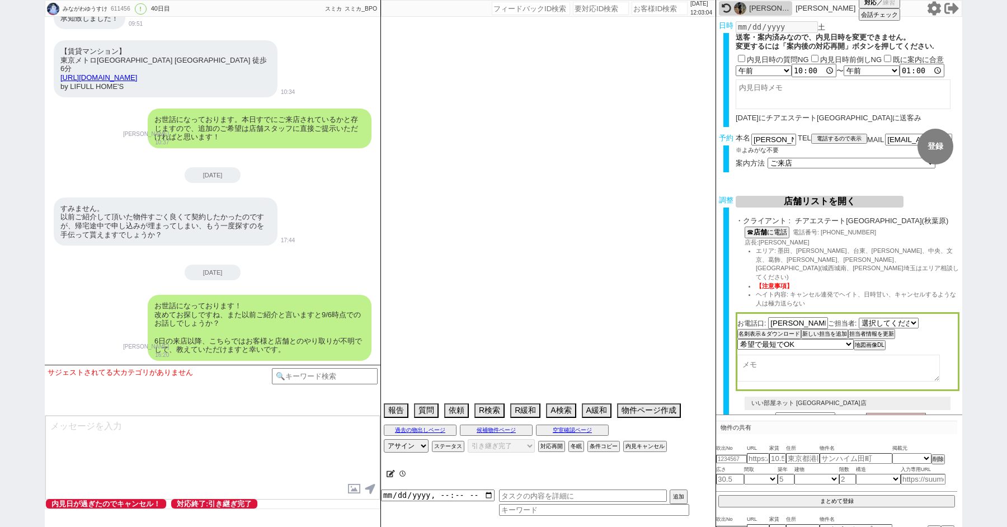
select select "728"
select select "62"
select select "14"
select select "27"
select select "75"
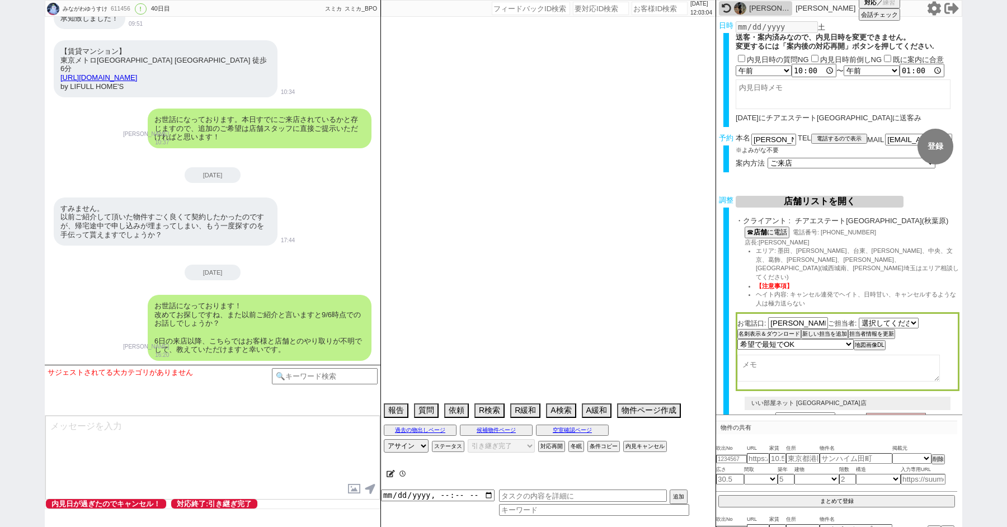
select select "60"
select select "63"
select select "71"
select select "70"
select select "[DATE]"
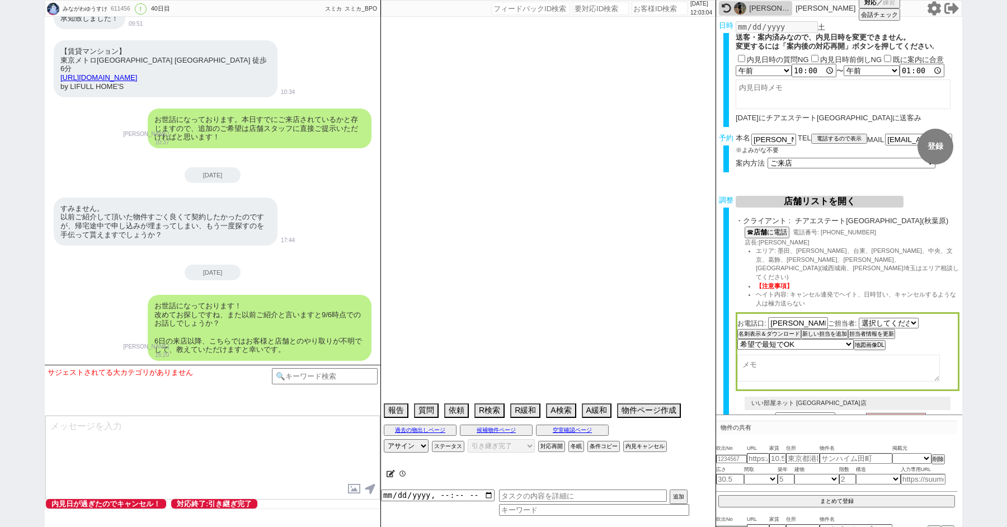
select select "72"
select select "67"
select select "59"
select select "64"
select select "65"
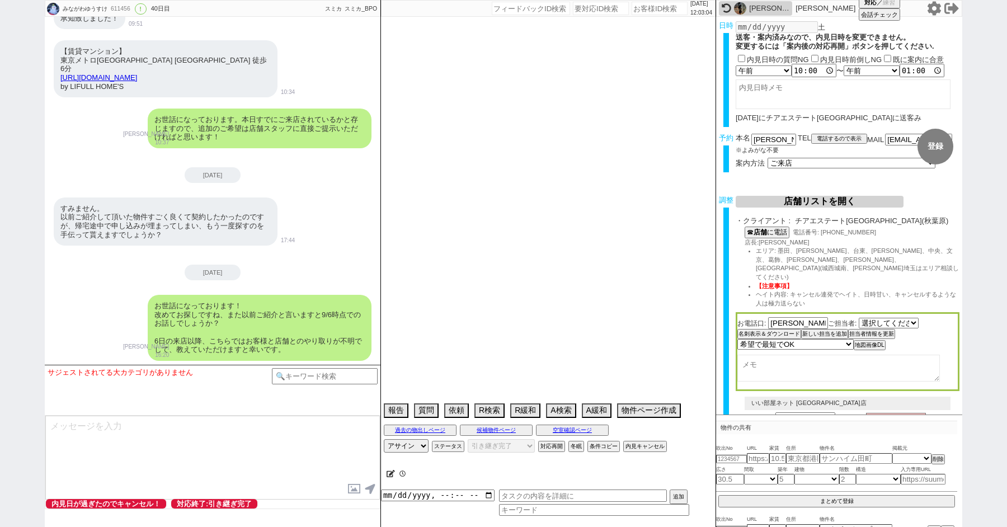
select select "[DATE]"
select select "69"
select select "33"
select select "66"
select select "25"
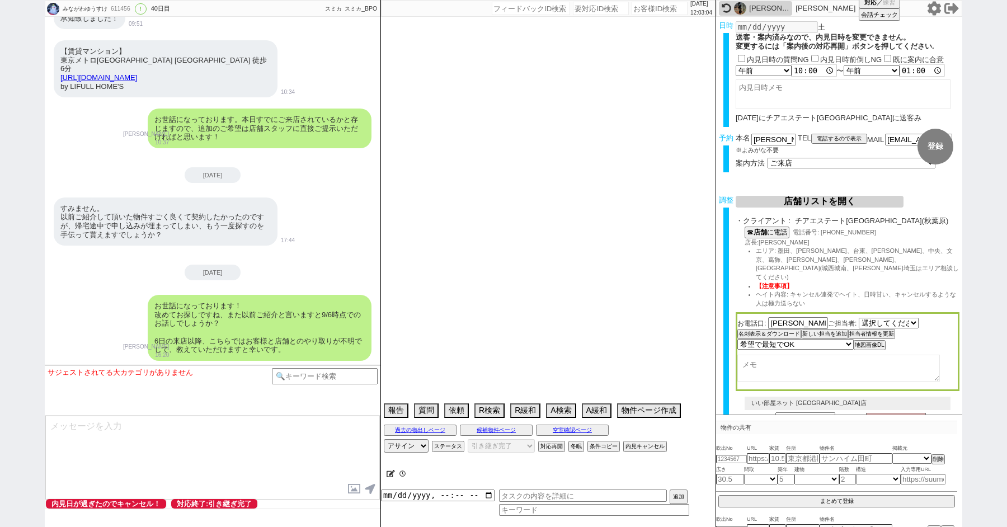
select select "3117"
select select "29"
select select "68"
select select "[DATE]"
select select "7"
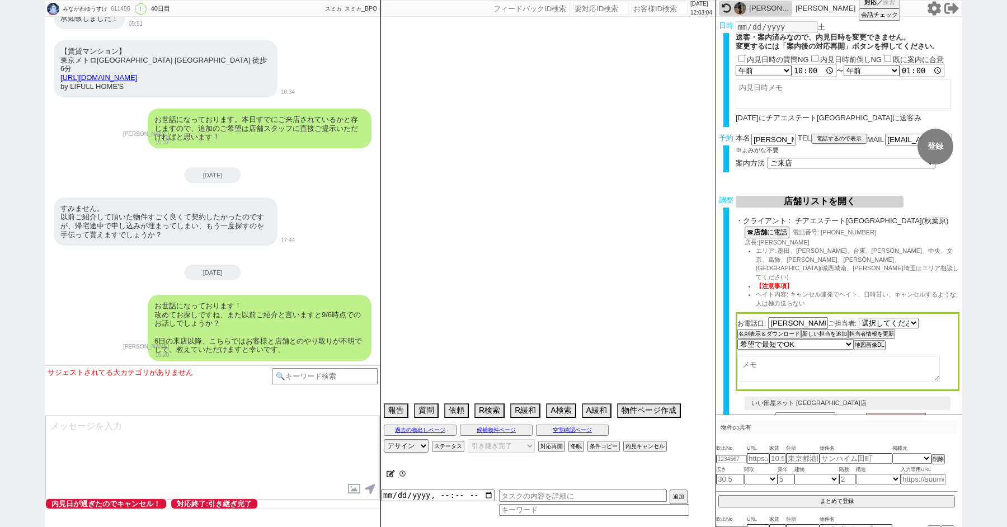
select select "12"
select select "76"
select select "11"
select select "74"
select select "57"
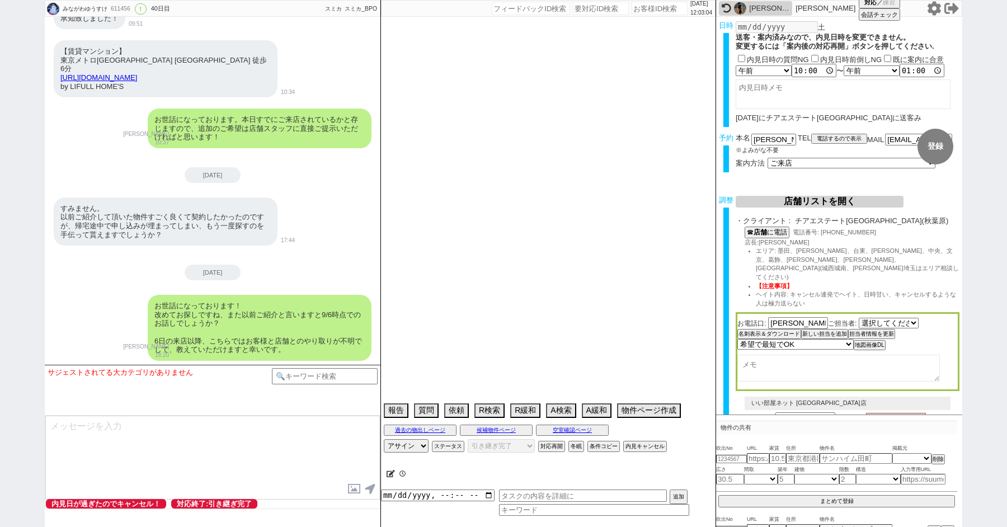
select select "34"
select select "44"
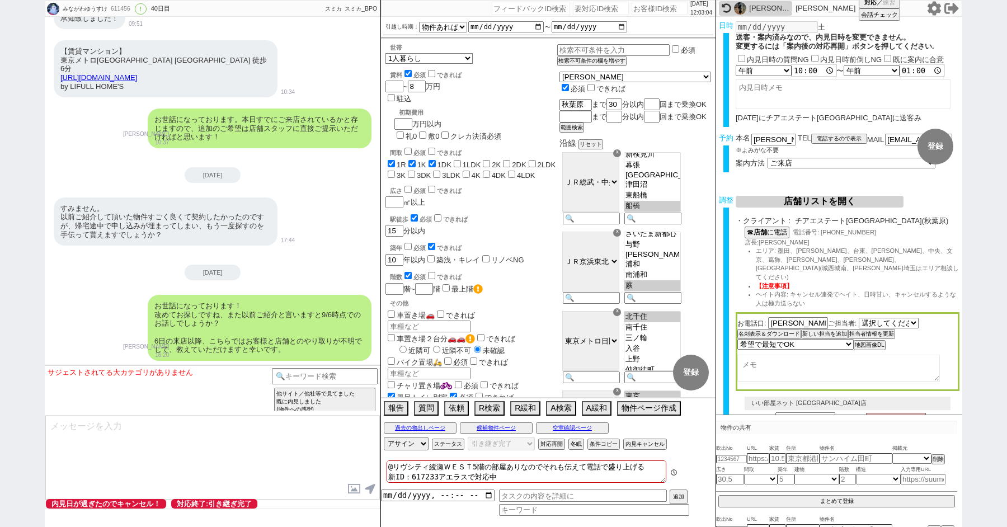
scroll to position [38, 0]
click at [90, 289] on div "お世話になっております！ 改めてお探しですね、また以前ご紹介と言いますと9/6時点でのお話しでしょうか？ 6日の来店以降、こちらではお客様と店舗とのやり取りが…" at bounding box center [213, 327] width 336 height 77
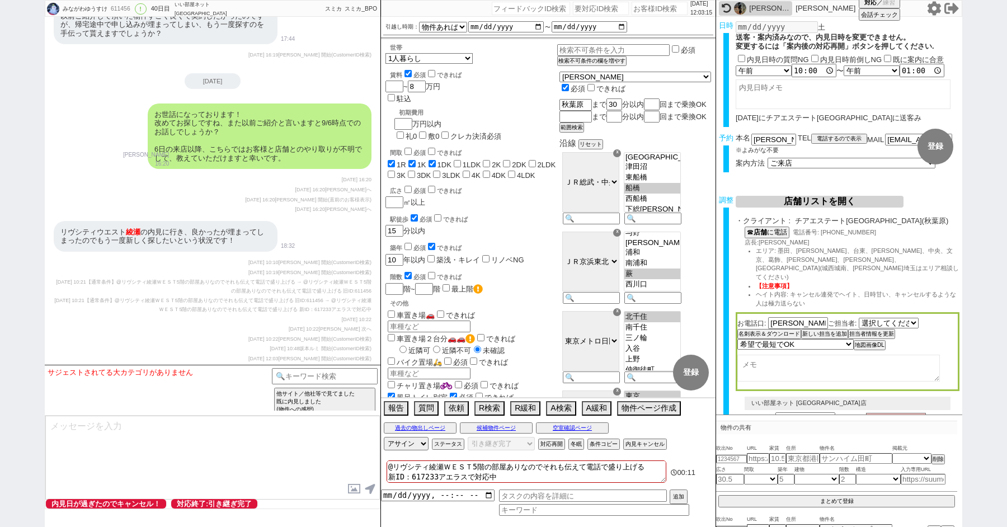
scroll to position [15822, 0]
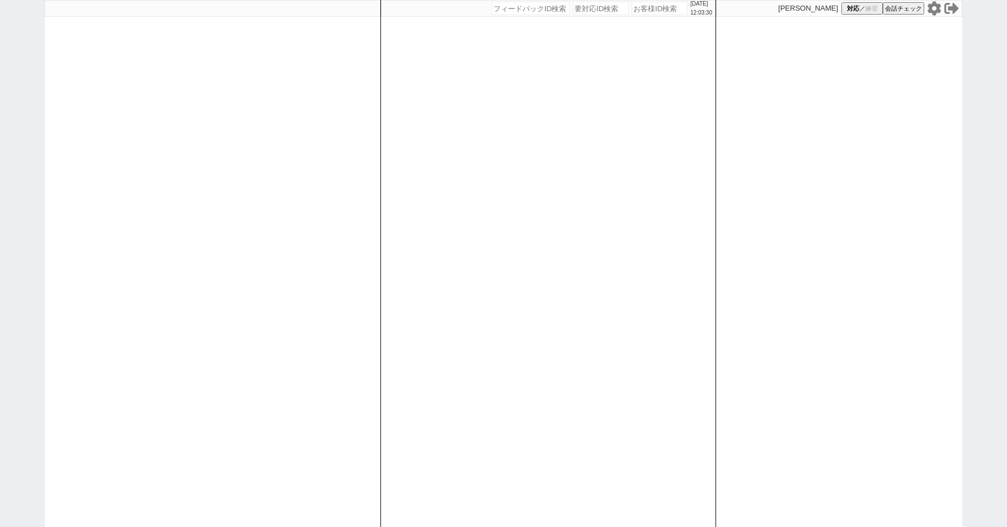
paste input "607199"
type input "607199"
select select "100"
select select "1"
select select "3"
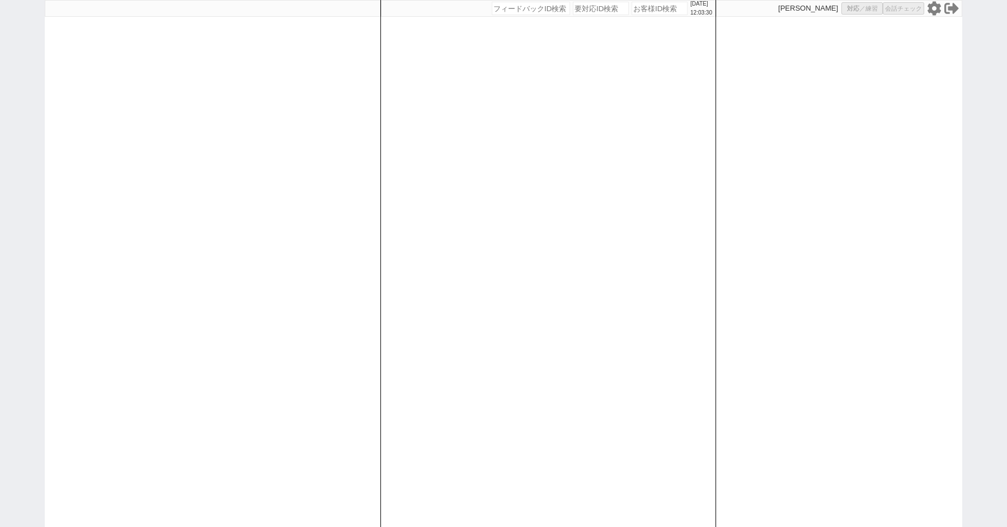
select select "2"
select select "5"
select select
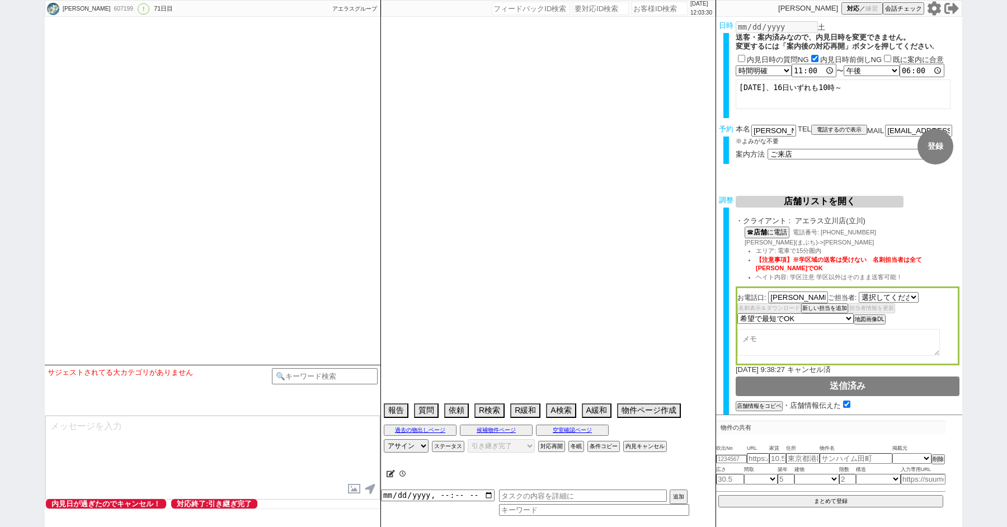
select select "2426"
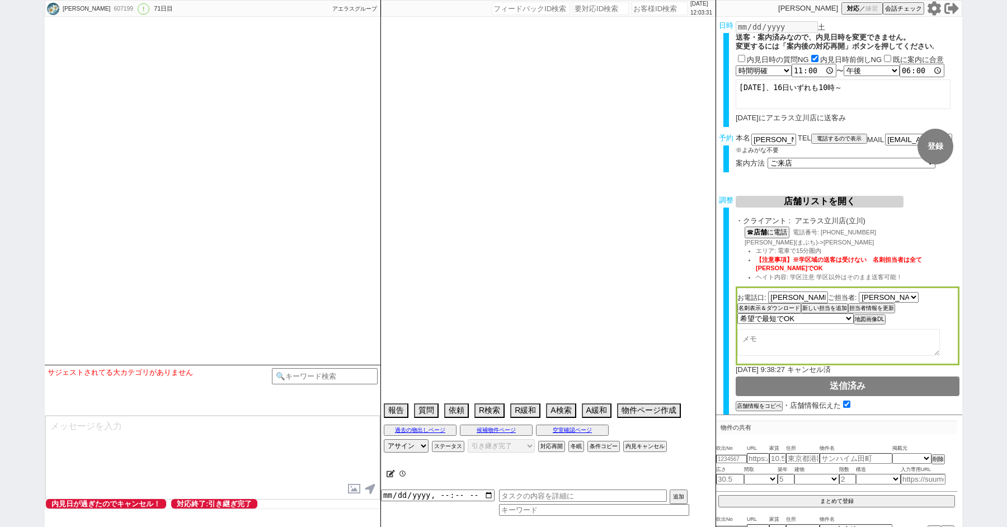
type textarea "@別店取れず、立川店馬渕さんに再度相談してOKだったので立川店送ってます 旧ID:470898　2023/12/05にアエラス立川店に送客済み　山梨在住 調整…"
select select "20"
select select "0"
select select "60"
select select "19"
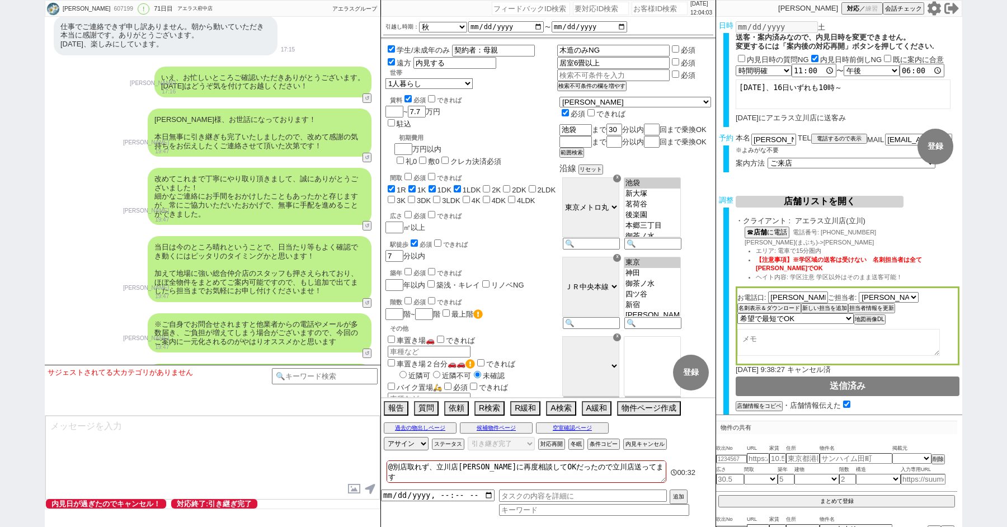
click at [28, 101] on div "佐野りえ 607199 ! 0 71日目 アエラス府中店 冬眠中 自社客 アエラスグループ スミカ_BPO チャット全表示 2025-07-25 新しくフォロ…" at bounding box center [503, 263] width 1007 height 527
paste input "562054"
type input "562054"
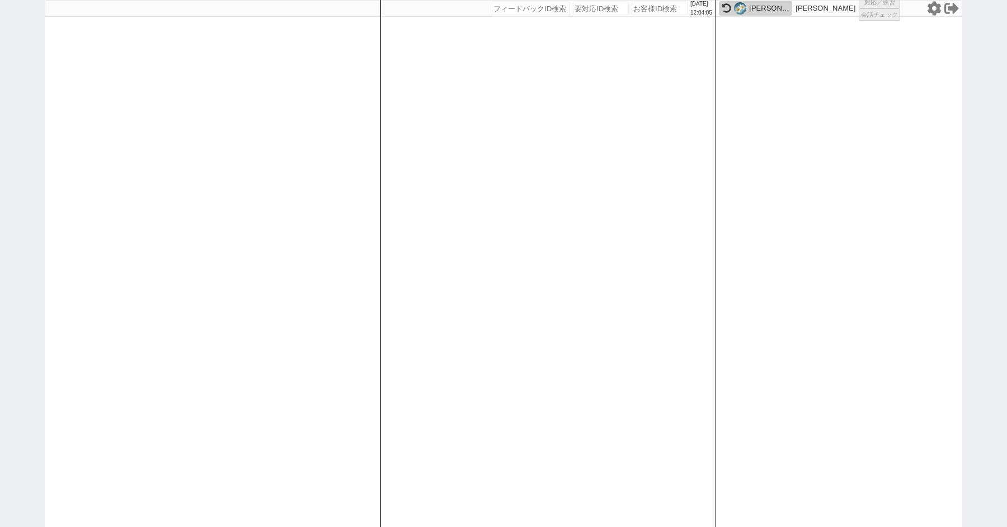
select select "100"
select select "1"
select select "2"
select select "5"
select select "9"
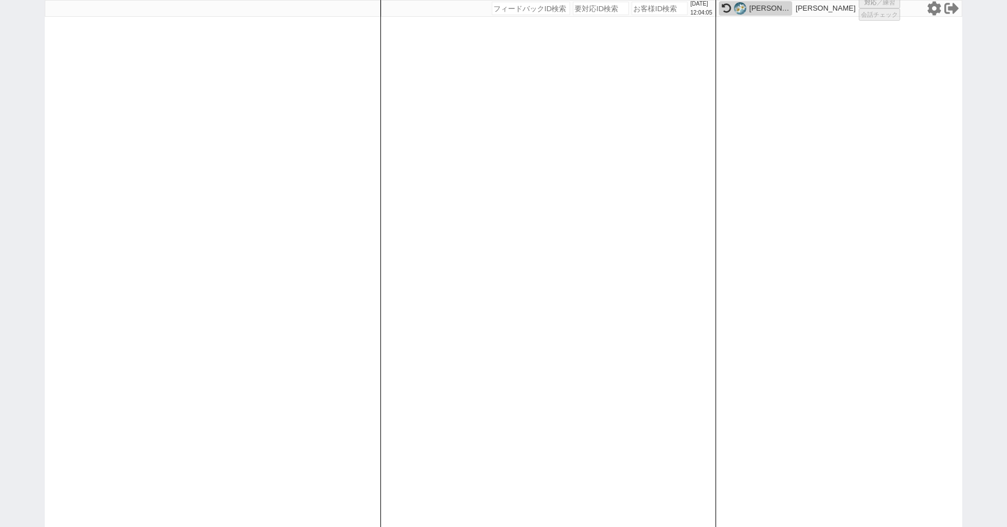
select select "9"
select select
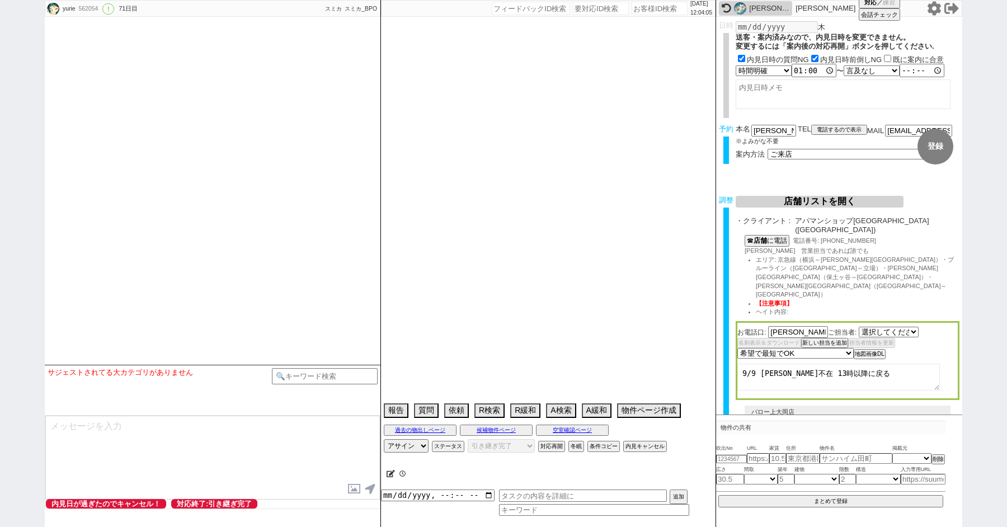
select select "735"
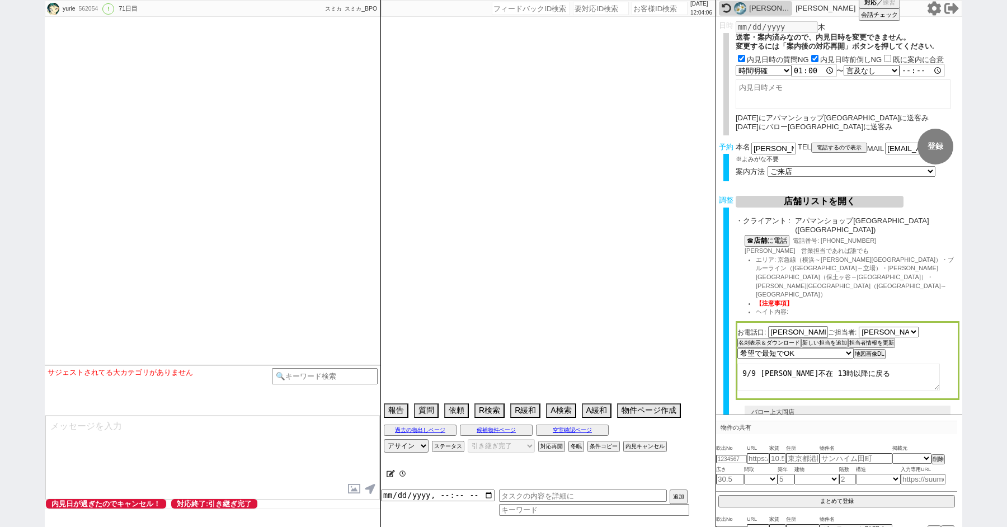
type textarea "当日までの他社予定無し　バロー上大岡店以外を希望 CS店に送れるような人じゃないので、水曜以外の別日取る＠＠"
select select "15"
select select "0"
select select "14"
select select "91"
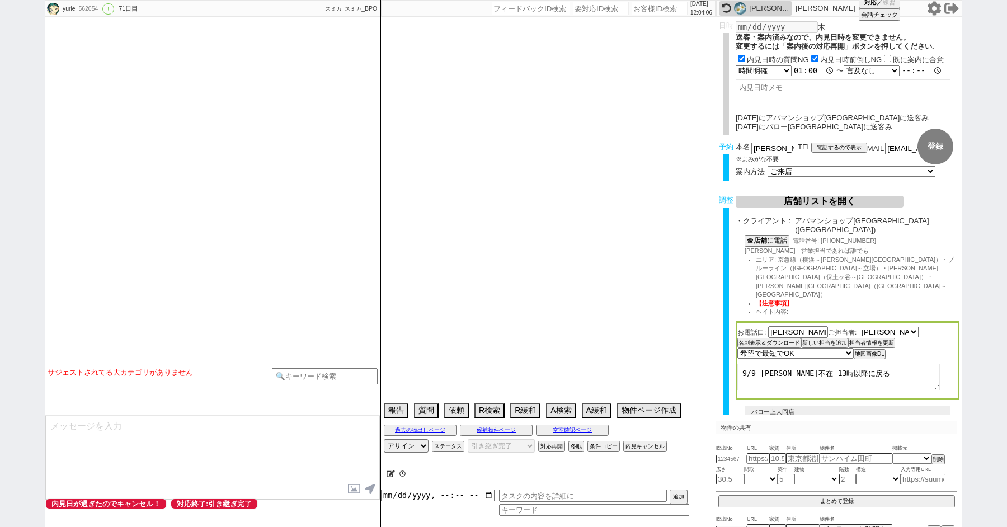
select select "2523"
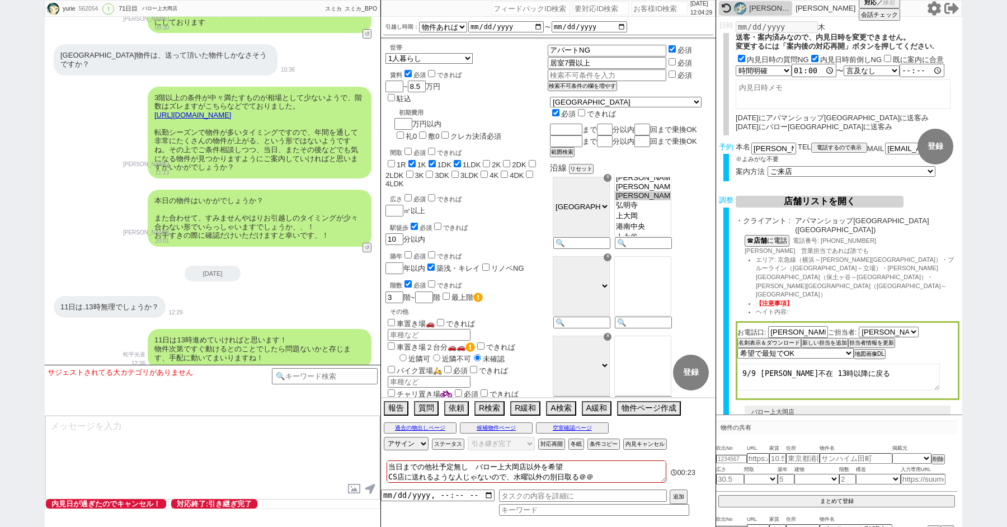
scroll to position [21497, 0]
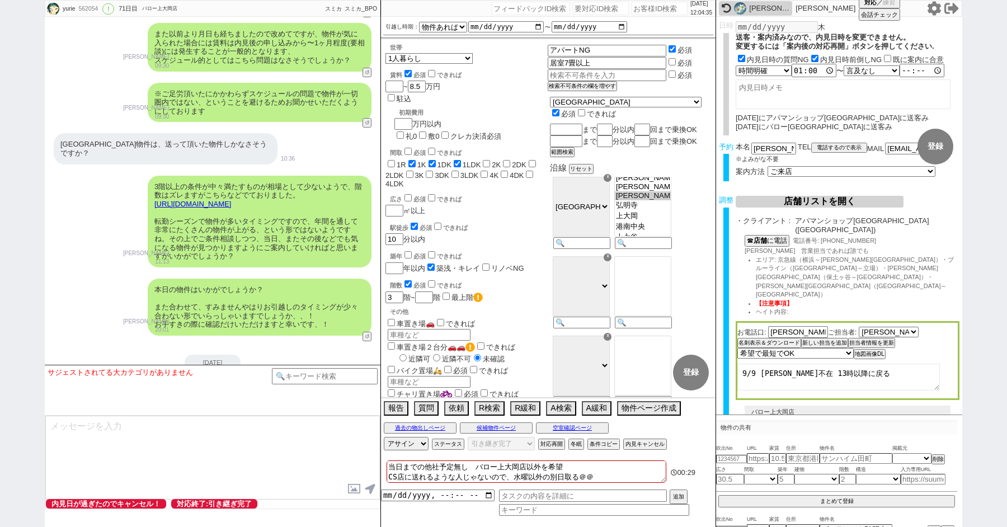
paste input "579410"
type input "579410"
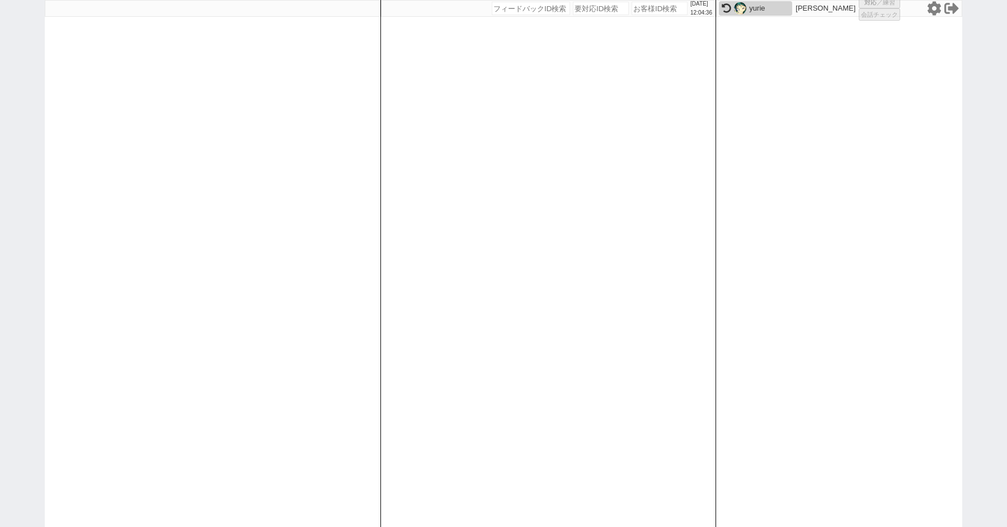
select select "100"
select select "1"
select select "2"
select select "5"
select select
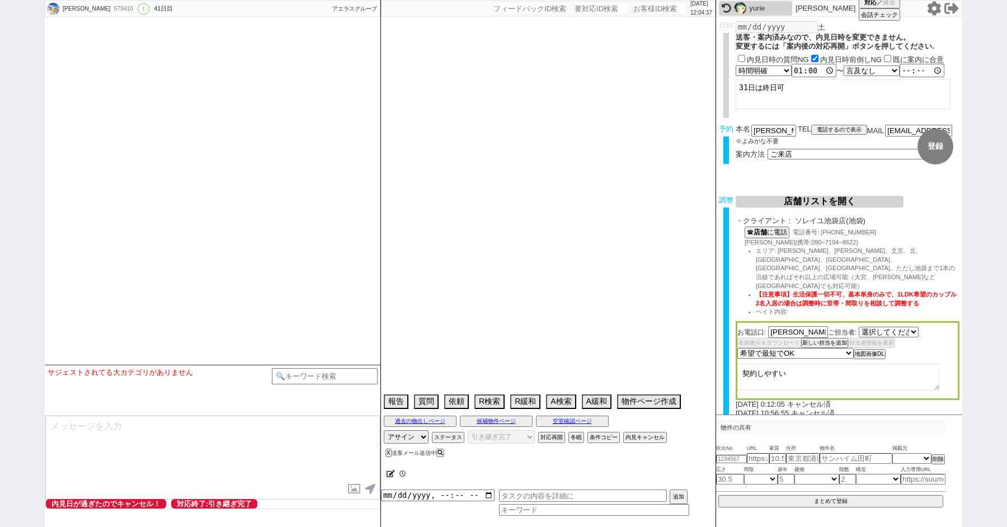
select select "540"
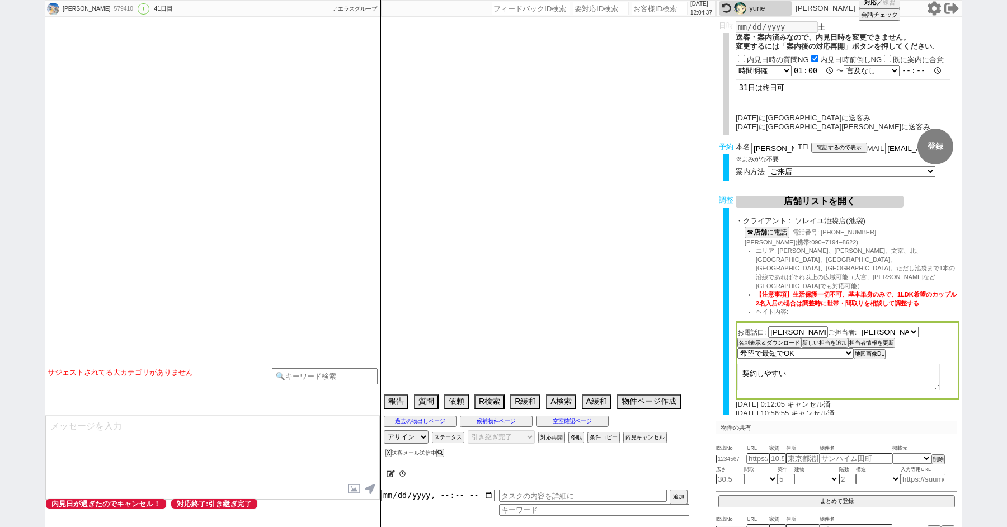
type textarea "外国籍の代理か→外国籍NGの物件に住みたい @グリップすでに打たれているので打たない"
select select "19"
select select "0"
select select "70"
select select "1686"
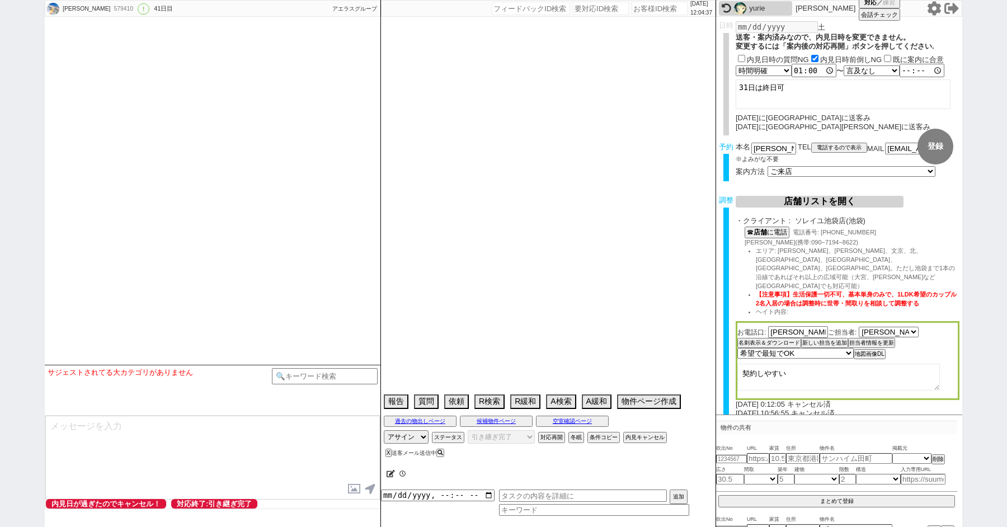
select select "60"
select select "1480"
select select "75"
select select "1790"
select select "65"
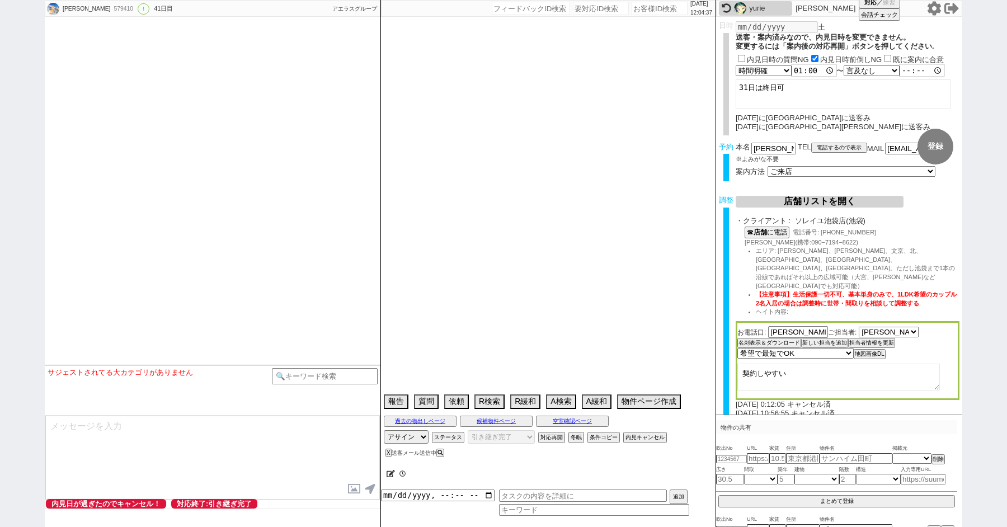
select select "1586"
select select "67"
select select "1623"
select select "64"
select select "1559"
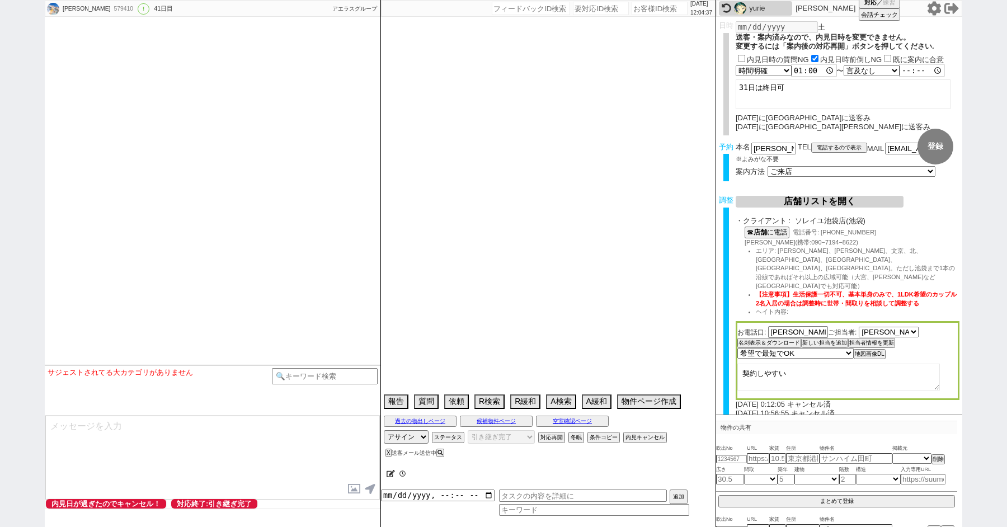
select select "63"
select select "1535"
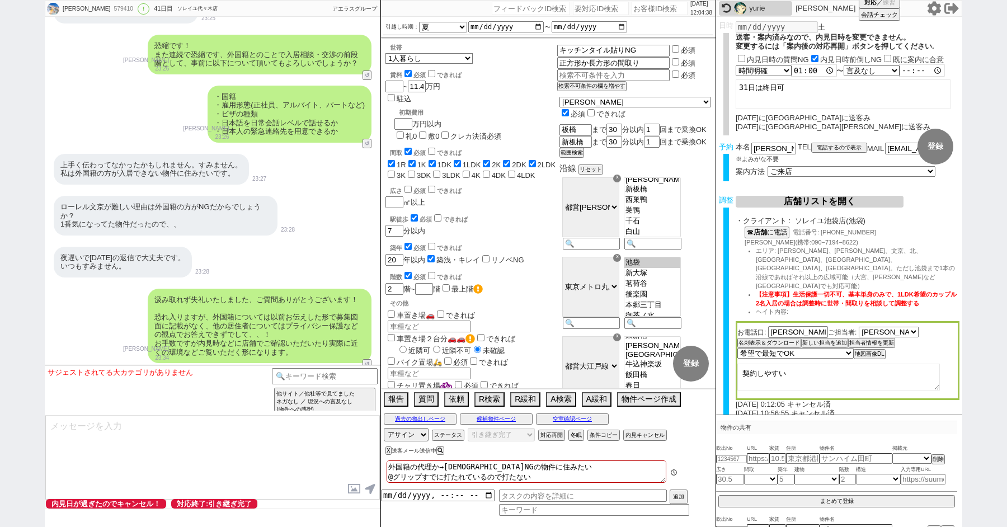
scroll to position [24473, 0]
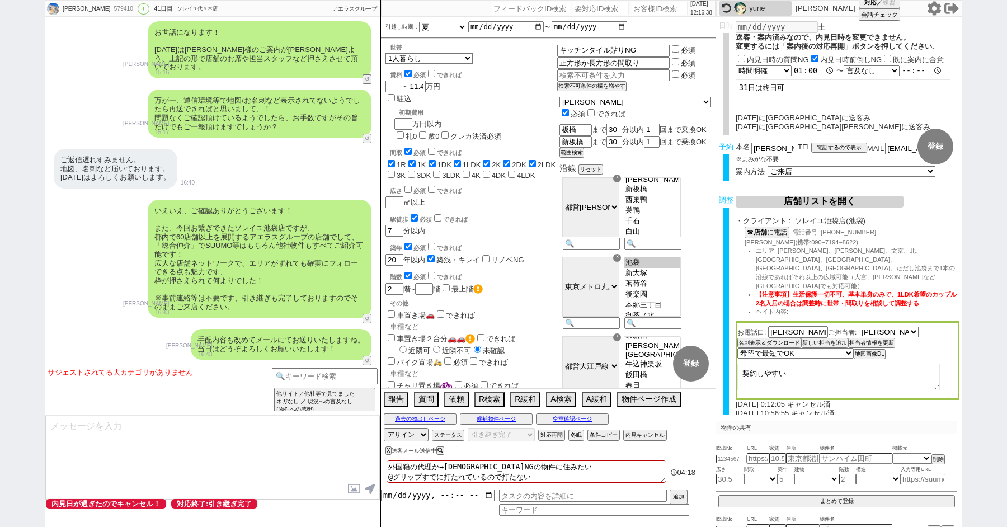
click at [0, 96] on div "YURIKO 579410 ! 0 41日目 ソレイユ代々木店 冬眠中 自社客 アエラスグループ スミカ_BPO チャット全表示 2025-02-11 新しく…" at bounding box center [503, 263] width 1007 height 527
paste input "613799"
type input "613799"
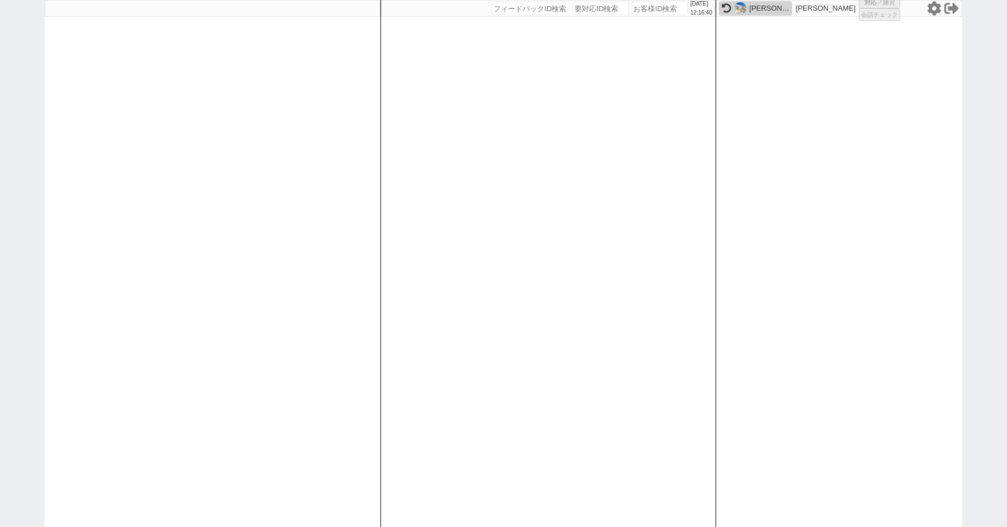
select select "100"
select select "1"
select select "6"
select select "2"
select select "5"
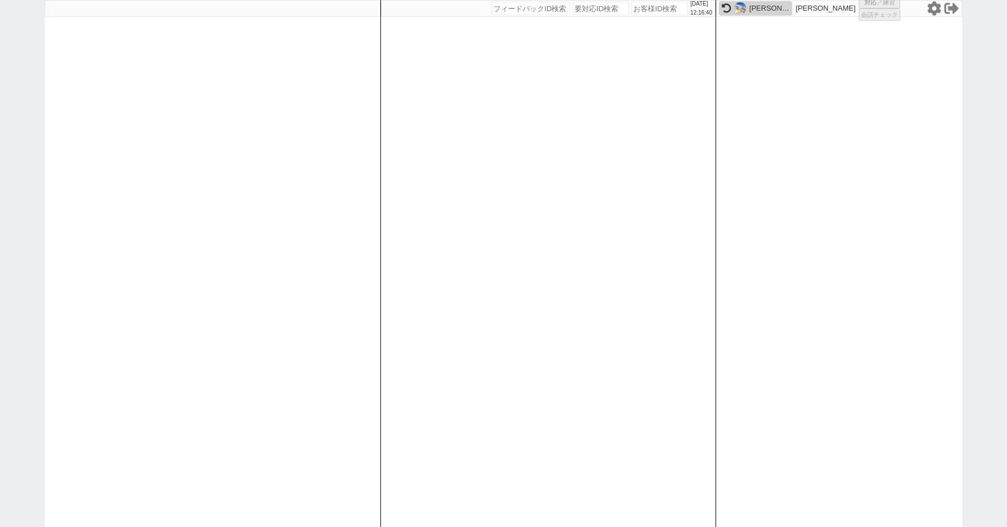
select select
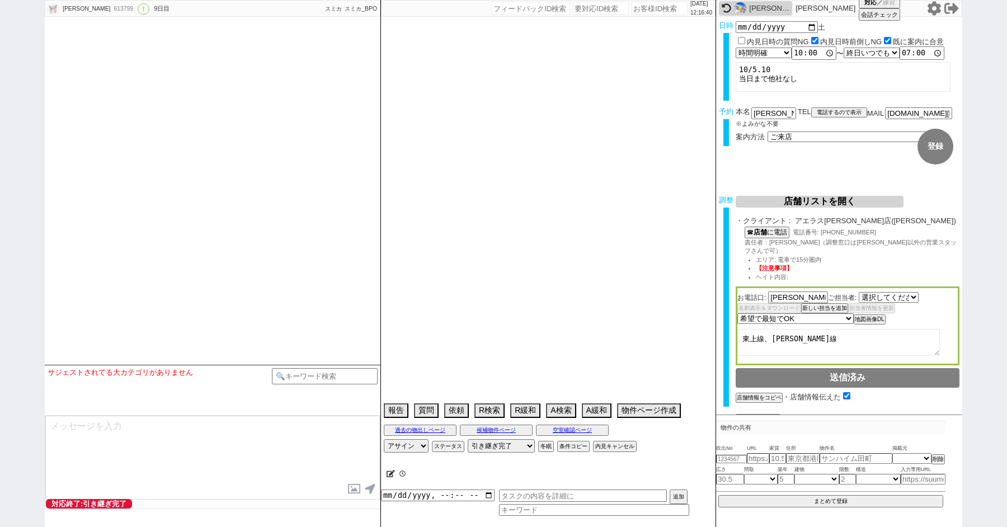
select select "2532"
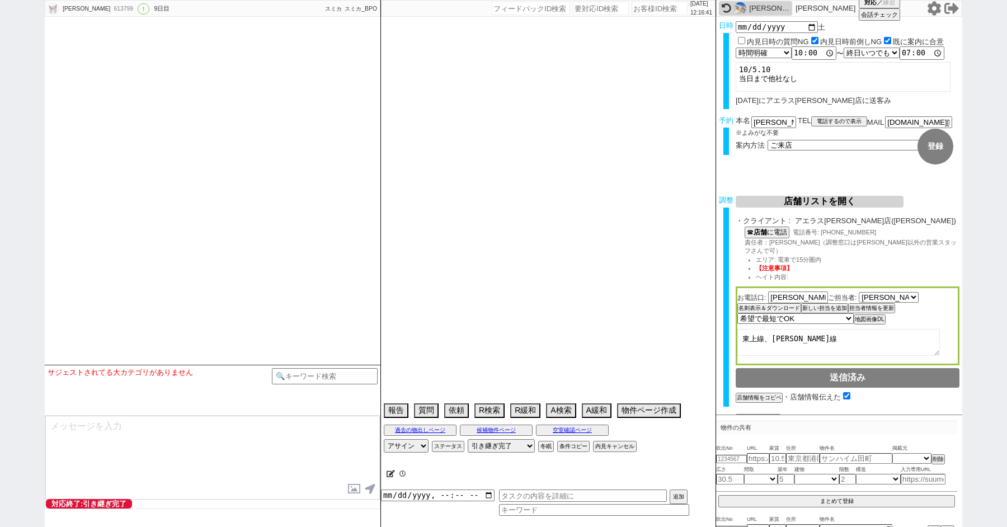
type textarea "当日は母親も同席する"
select select "2025"
select select "11"
select select "1"
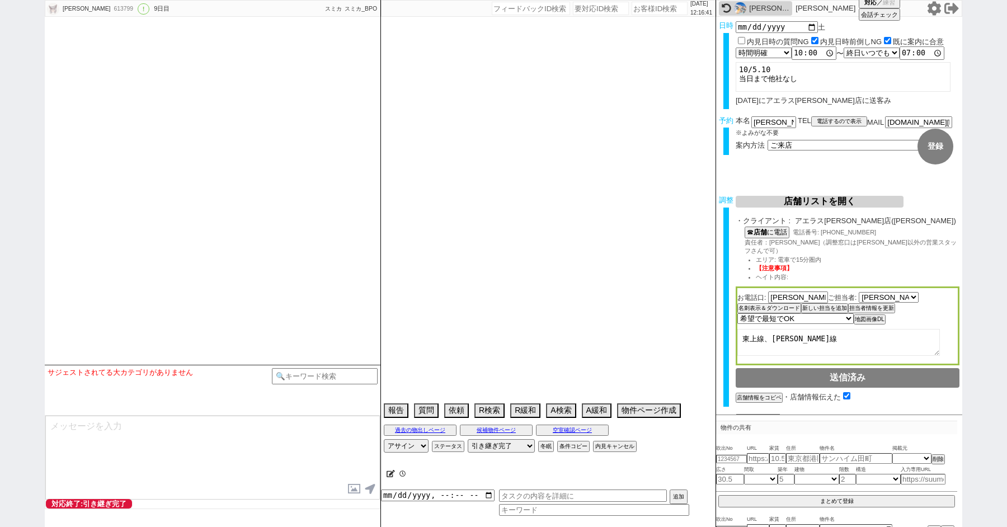
select select "11"
select select "35"
select select "1027"
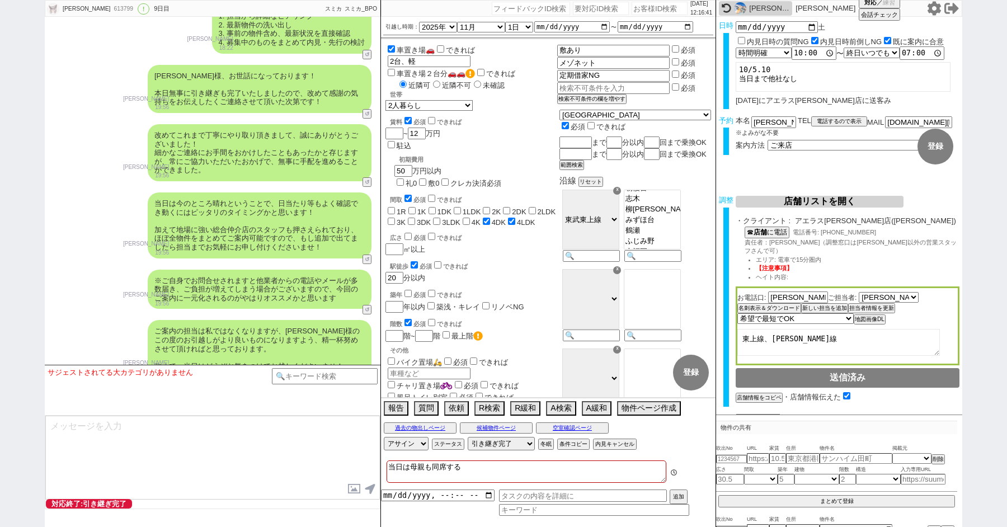
scroll to position [9045, 0]
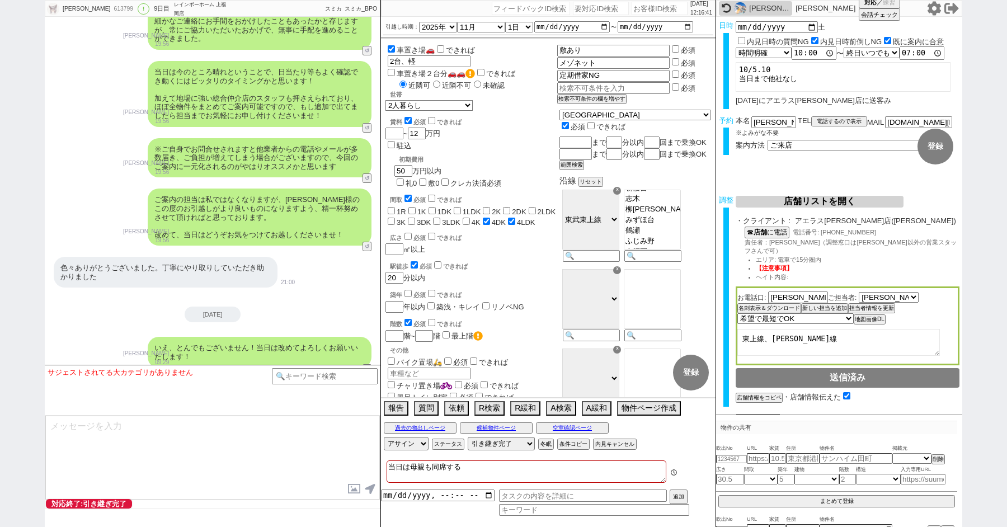
click at [748, 2] on div "YURIKO" at bounding box center [755, 8] width 73 height 15
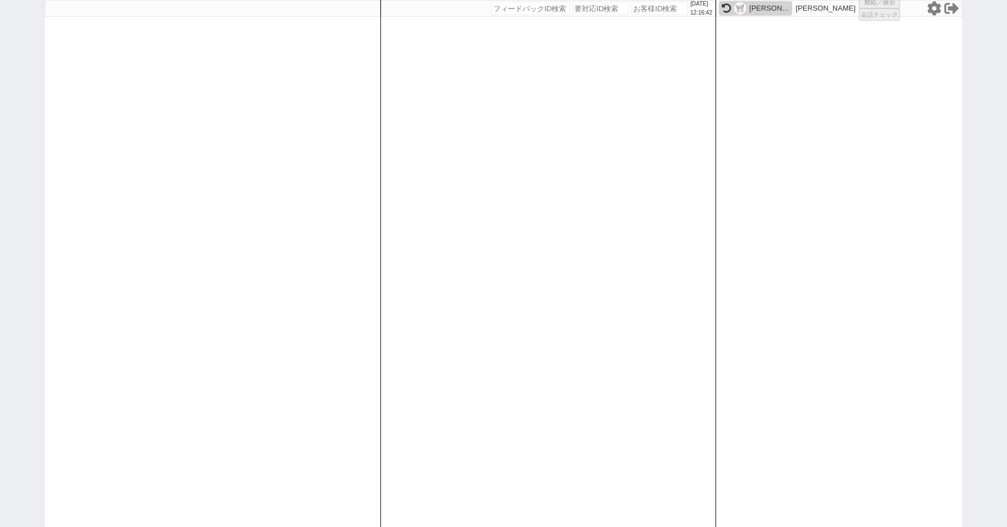
select select "100"
select select "1"
select select "2"
select select "5"
select select
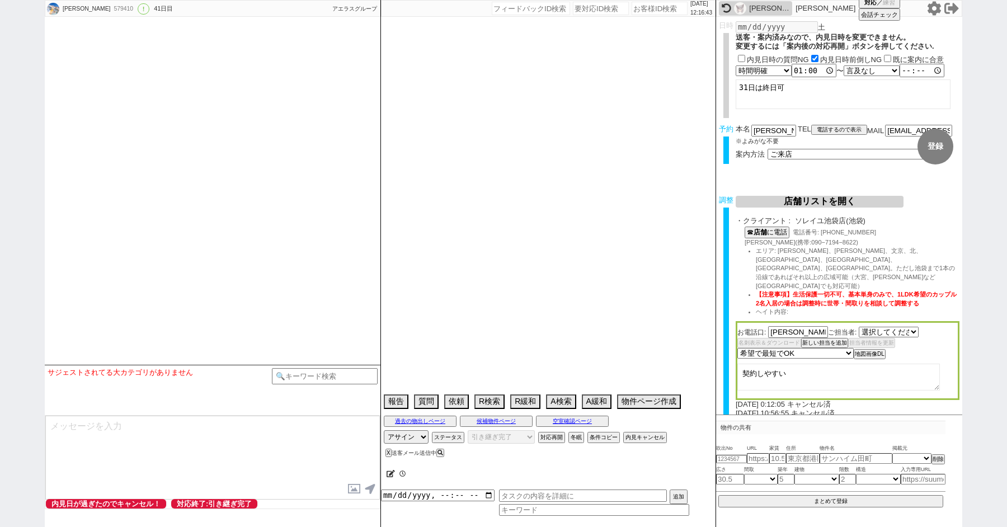
select select "540"
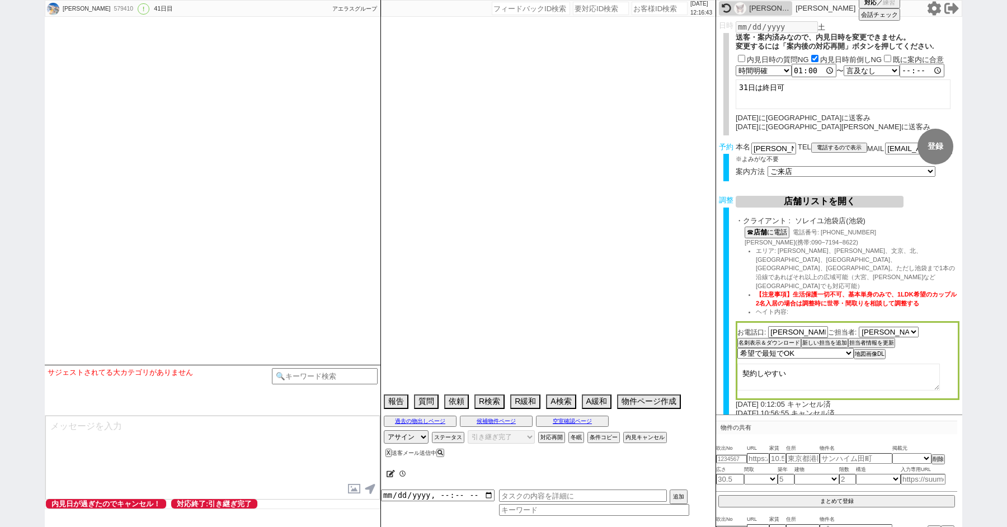
select select "19"
select select "0"
select select "70"
select select "1686"
select select "60"
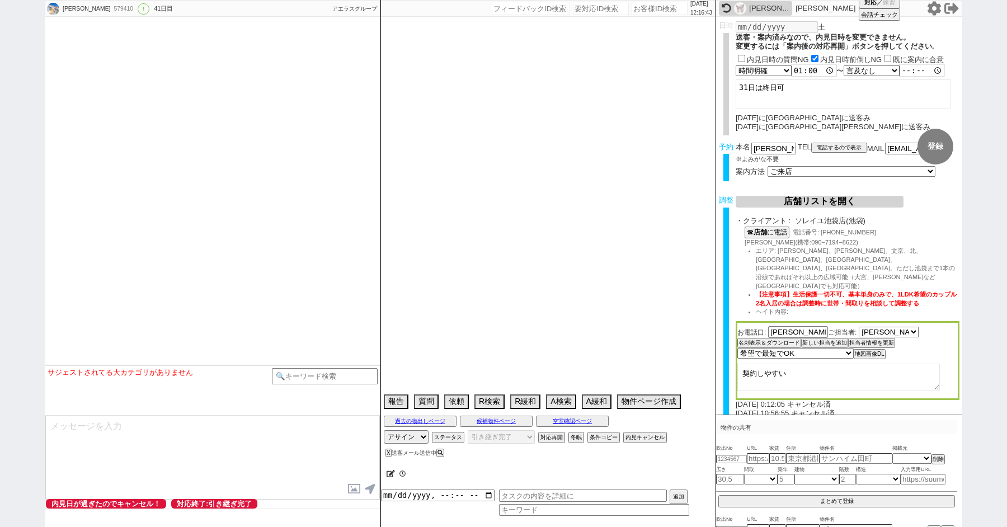
select select "1480"
select select "75"
select select "1790"
select select "65"
select select "1586"
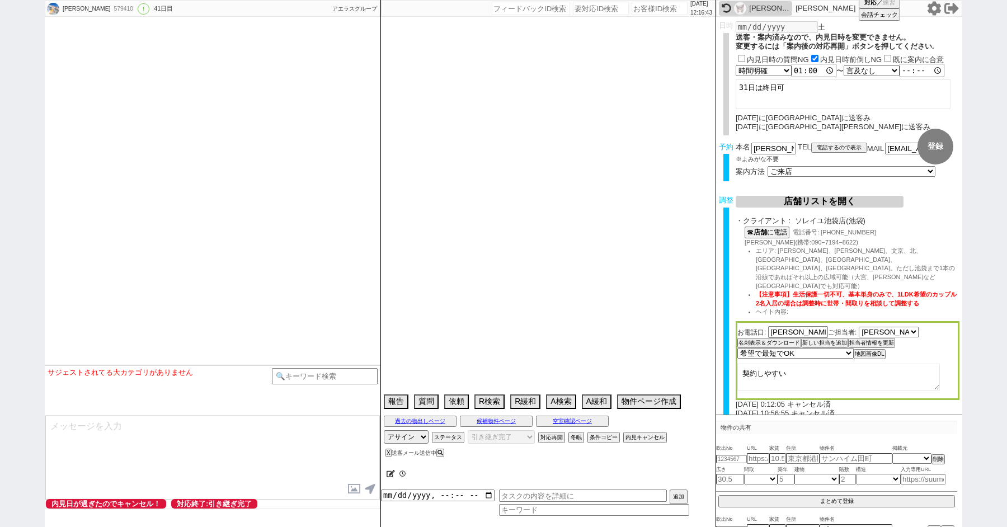
select select "67"
select select "1623"
select select "64"
select select "1559"
select select "63"
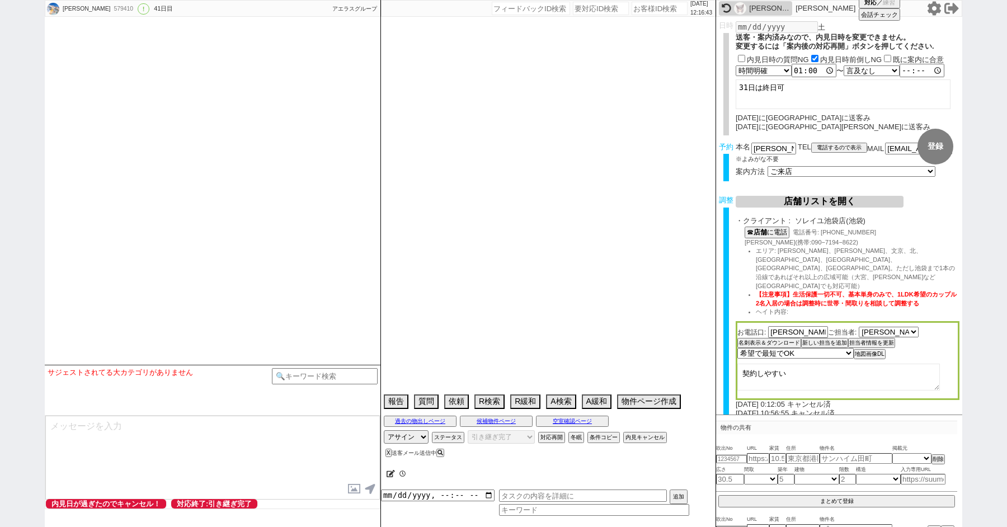
select select "1535"
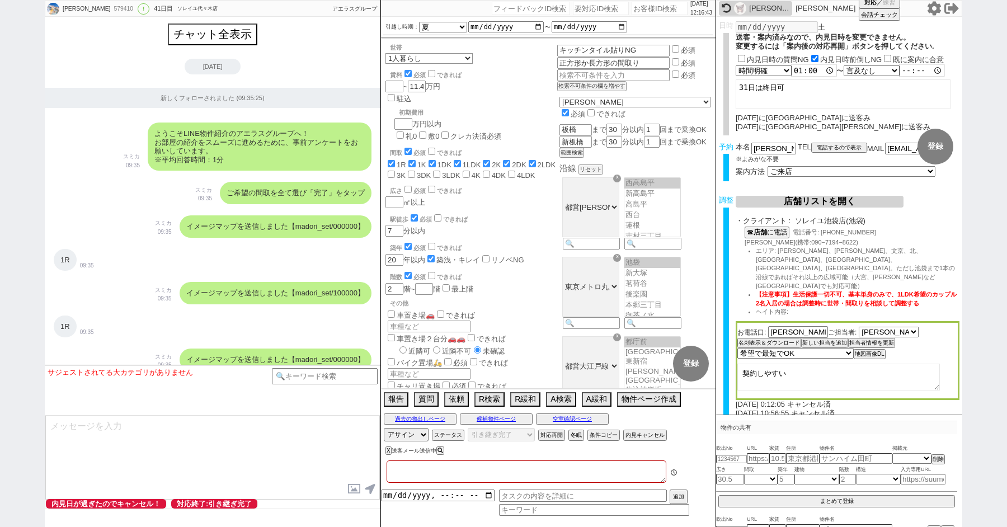
type textarea "外国籍の代理か→外国籍NGの物件に住みたい @グリップすでに打たれているので打たない"
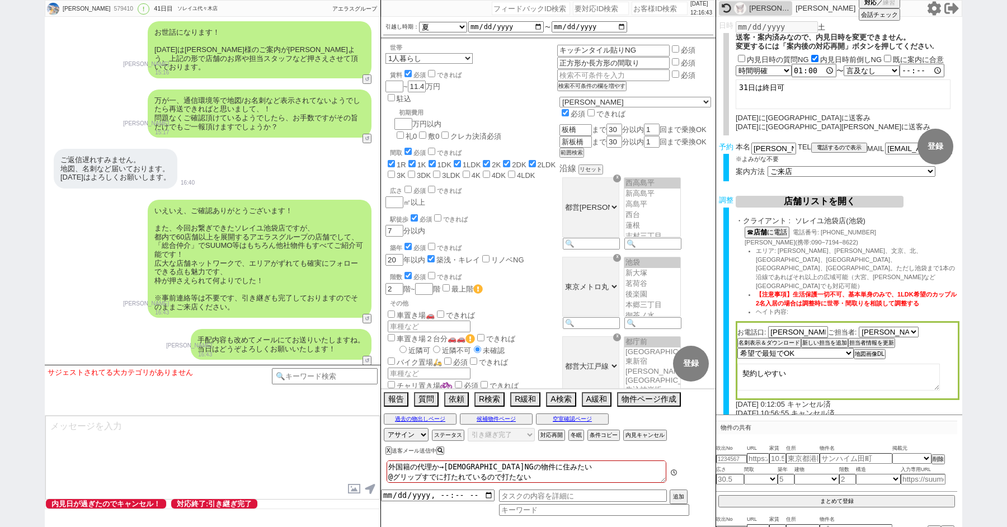
scroll to position [2, 0]
type textarea "b"
click at [21, 177] on div "YURIKO 579410 ! 0 41日目 ソレイユ代々木店 冬眠中 自社客 アエラスグループ スミカ_BPO チャット全表示 2025-02-11 新しく…" at bounding box center [503, 263] width 1007 height 527
paste input "613799"
type input "613799"
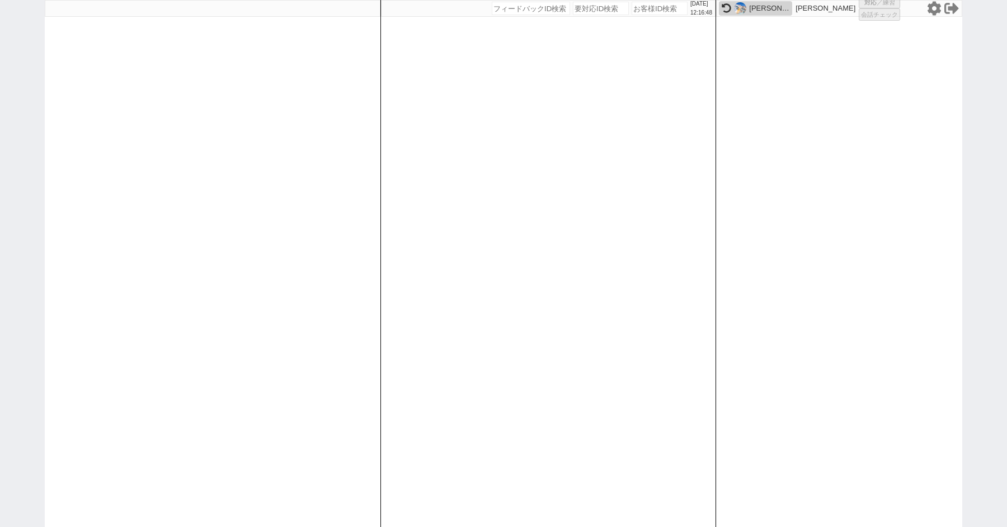
select select "100"
select select "1"
select select "6"
select select "2"
select select "5"
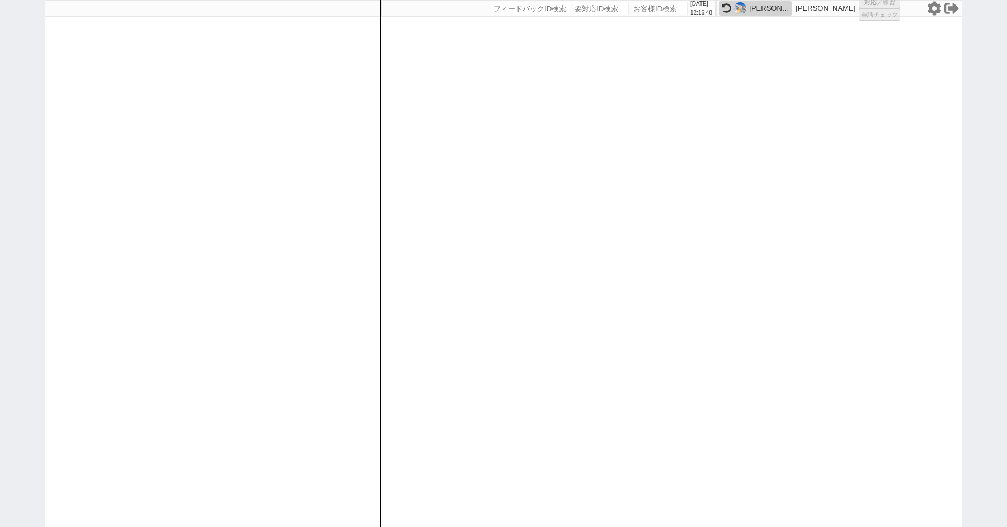
select select
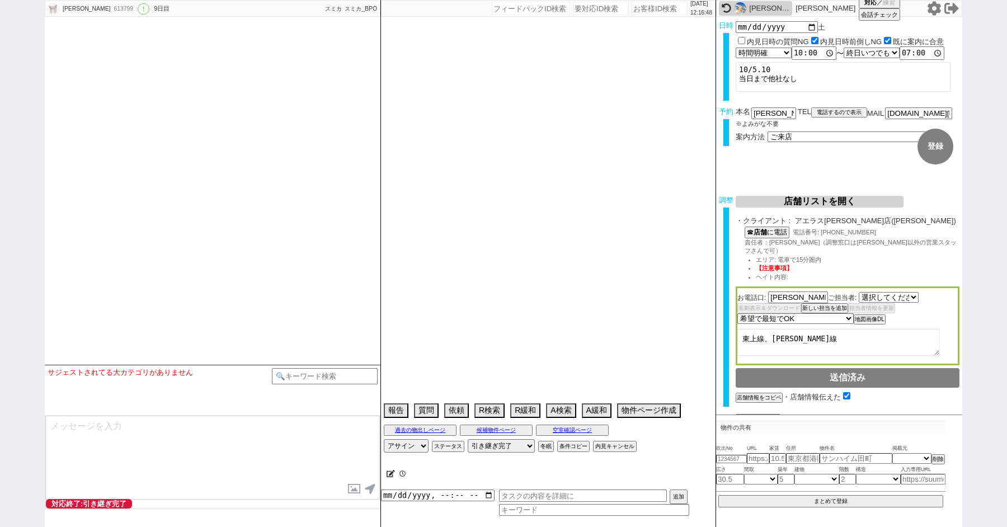
select select "2532"
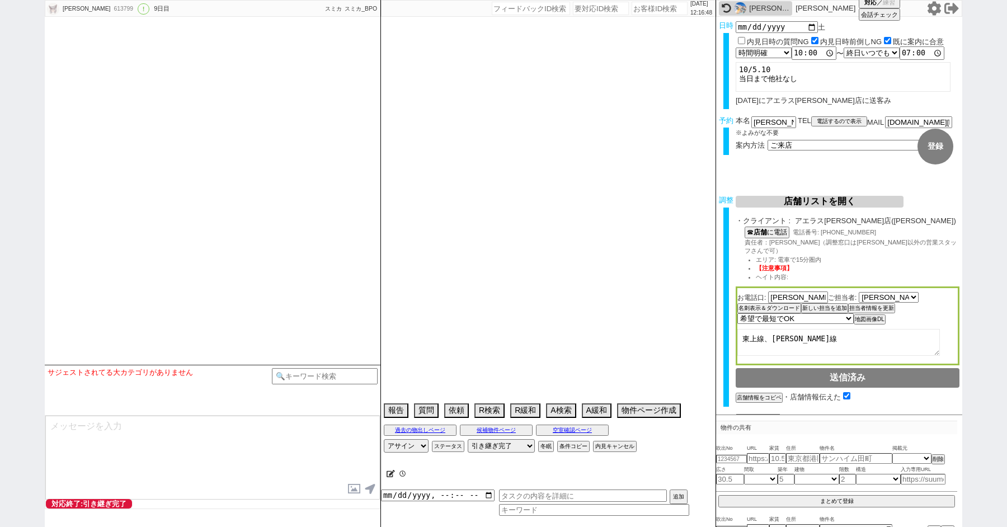
type textarea "当日は母親も同席する"
select select "2025"
select select "11"
select select "1"
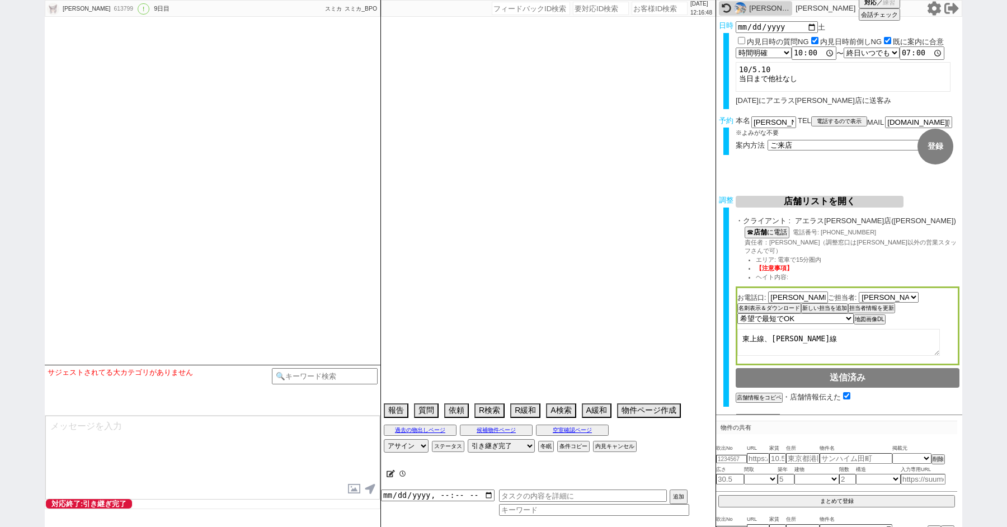
select select "11"
select select "35"
select select "1027"
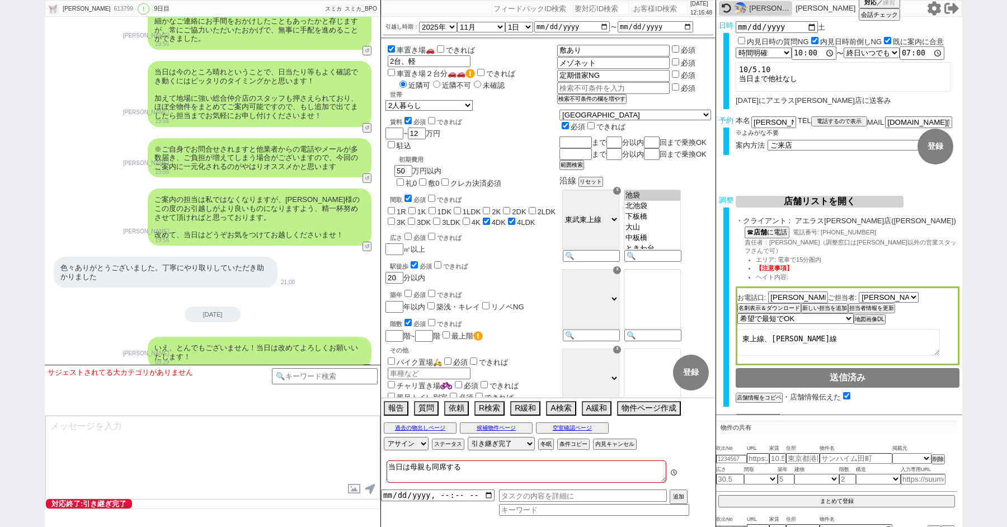
scroll to position [135, 0]
click at [933, 10] on icon at bounding box center [934, 8] width 13 height 14
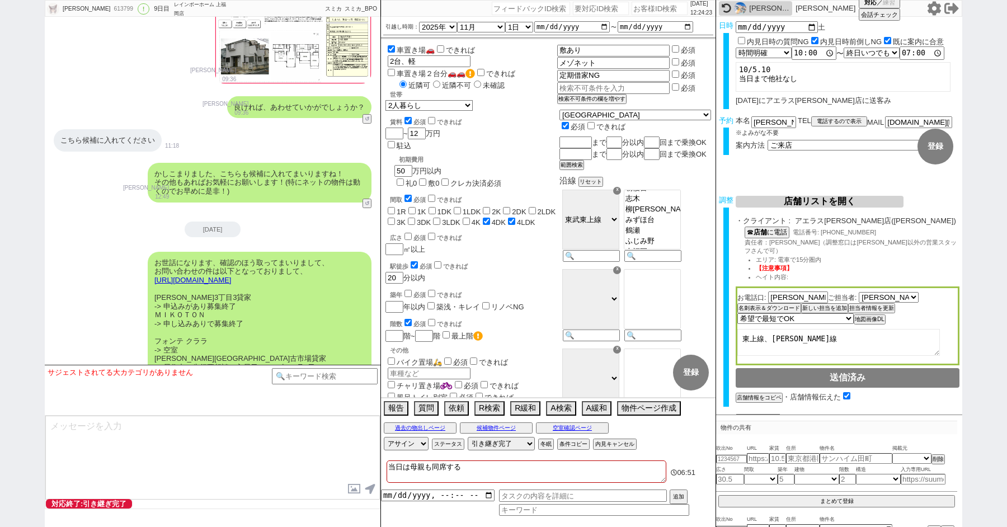
scroll to position [7387, 0]
